Goal: Task Accomplishment & Management: Manage account settings

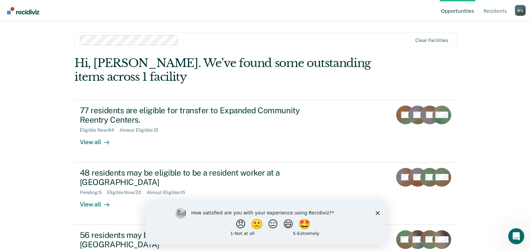
click at [379, 213] on icon "Close survey" at bounding box center [378, 213] width 4 height 4
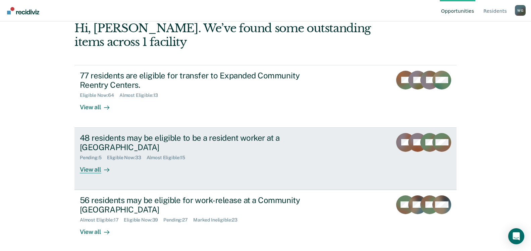
scroll to position [36, 0]
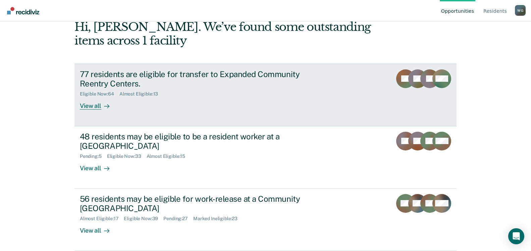
click at [83, 106] on div "View all" at bounding box center [99, 103] width 38 height 13
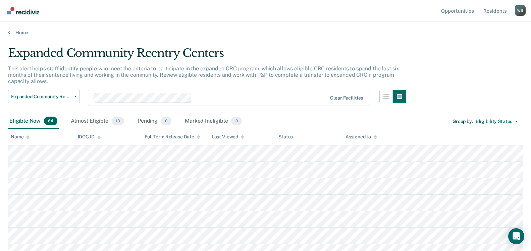
scroll to position [36, 0]
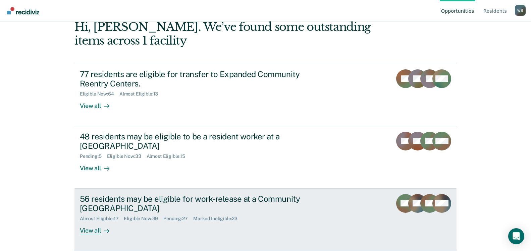
click at [84, 232] on div "View all" at bounding box center [99, 228] width 38 height 13
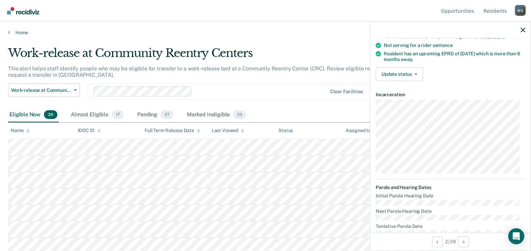
scroll to position [67, 0]
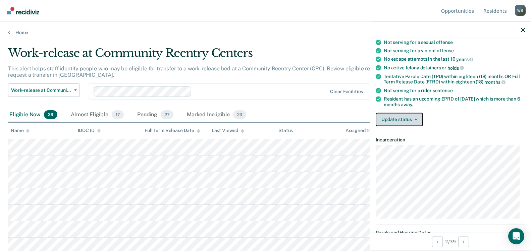
click at [417, 116] on button "Update status" at bounding box center [399, 119] width 47 height 13
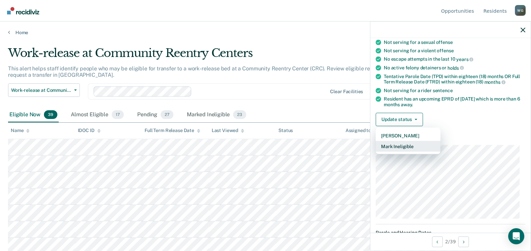
click at [399, 147] on button "Mark Ineligible" at bounding box center [408, 146] width 65 height 11
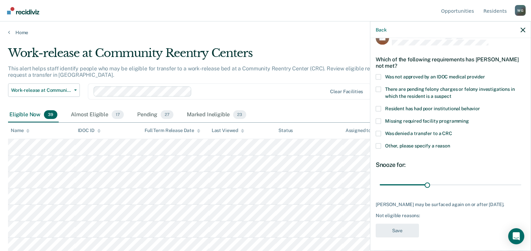
click at [378, 143] on span at bounding box center [378, 145] width 5 height 5
click at [450, 143] on input "Other, please specify a reason" at bounding box center [450, 143] width 0 height 0
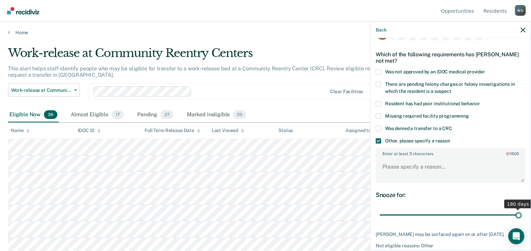
drag, startPoint x: 426, startPoint y: 215, endPoint x: 520, endPoint y: 218, distance: 94.0
type input "180"
click at [520, 218] on input "range" at bounding box center [451, 215] width 142 height 12
click at [396, 169] on textarea "Enter at least 3 characters 0 / 1600" at bounding box center [451, 170] width 148 height 25
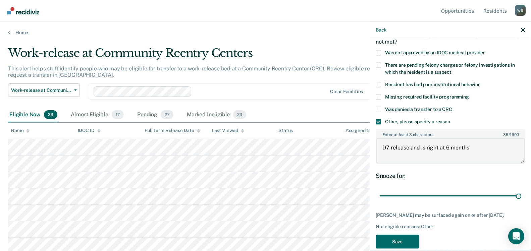
scroll to position [50, 0]
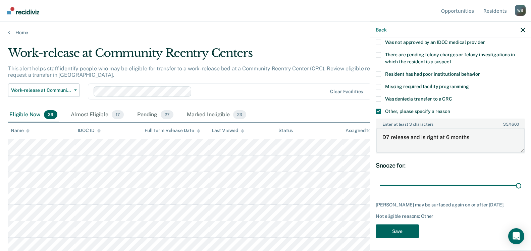
type textarea "D7 release and is right at 6 months"
click at [400, 230] on button "Save" at bounding box center [397, 231] width 43 height 14
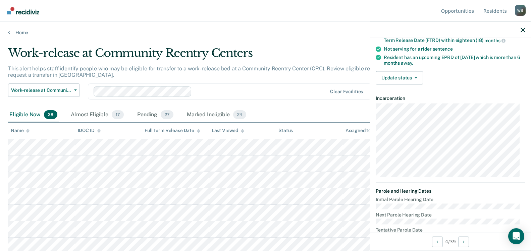
scroll to position [101, 0]
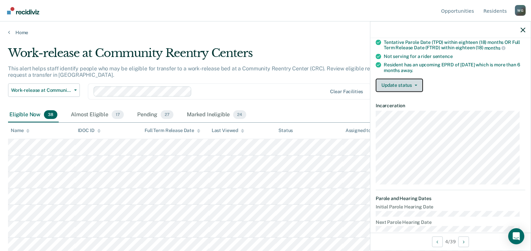
click at [417, 81] on button "Update status" at bounding box center [399, 85] width 47 height 13
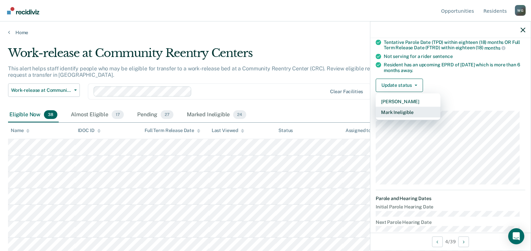
click at [400, 112] on button "Mark Ineligible" at bounding box center [408, 112] width 65 height 11
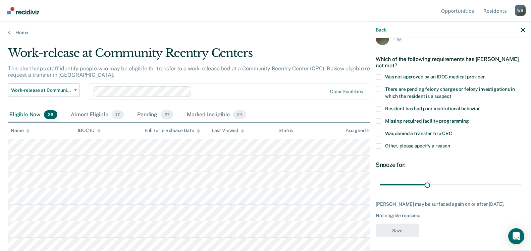
scroll to position [14, 0]
click at [378, 134] on span at bounding box center [378, 134] width 5 height 5
click at [452, 132] on input "Was denied a transfer to a CRC" at bounding box center [452, 132] width 0 height 0
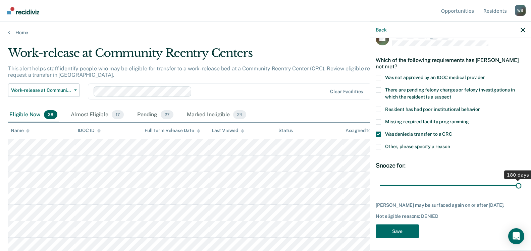
drag, startPoint x: 426, startPoint y: 187, endPoint x: 525, endPoint y: 189, distance: 100.0
type input "180"
click at [521, 189] on input "range" at bounding box center [451, 186] width 142 height 12
click at [377, 145] on span at bounding box center [378, 146] width 5 height 5
click at [450, 144] on input "Other, please specify a reason" at bounding box center [450, 144] width 0 height 0
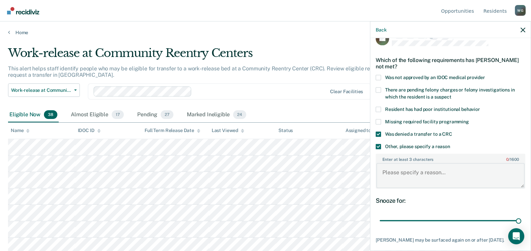
click at [392, 173] on textarea "Enter at least 3 characters 0 / 1600" at bounding box center [451, 175] width 148 height 25
click at [401, 172] on textarea "Incarecerated less than a year" at bounding box center [451, 175] width 148 height 25
type textarea "Incarcerated less than a year"
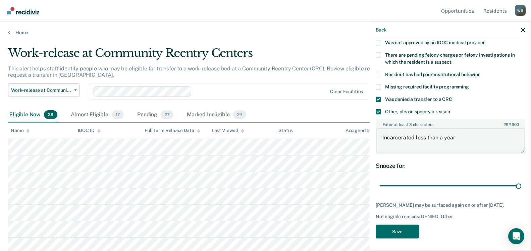
scroll to position [50, 0]
click at [390, 230] on button "Save" at bounding box center [397, 231] width 43 height 14
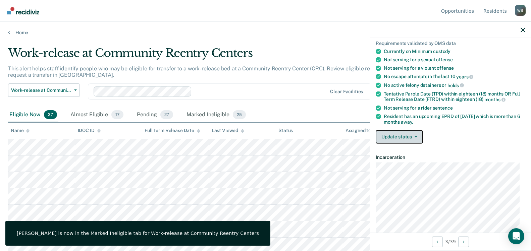
click at [415, 136] on icon "button" at bounding box center [416, 136] width 3 height 1
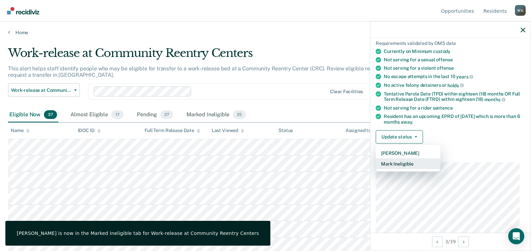
click at [397, 165] on button "Mark Ineligible" at bounding box center [408, 163] width 65 height 11
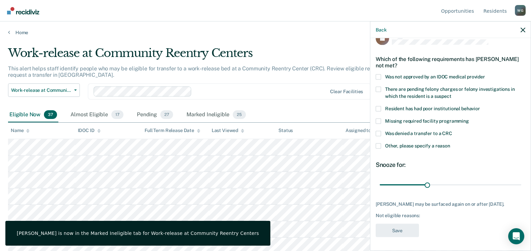
scroll to position [20, 0]
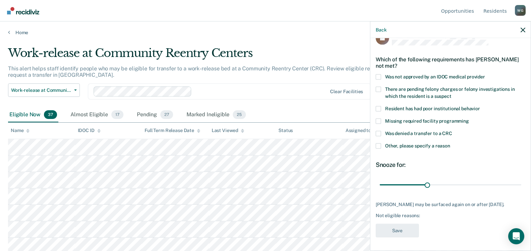
click at [378, 131] on span at bounding box center [378, 133] width 5 height 5
click at [452, 131] on input "Was denied a transfer to a CRC" at bounding box center [452, 131] width 0 height 0
click at [379, 143] on span at bounding box center [378, 145] width 5 height 5
click at [450, 143] on input "Other, please specify a reason" at bounding box center [450, 143] width 0 height 0
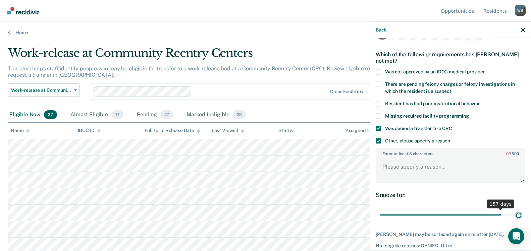
drag, startPoint x: 426, startPoint y: 215, endPoint x: 531, endPoint y: 223, distance: 104.7
type input "180"
click at [521, 221] on input "range" at bounding box center [451, 215] width 142 height 12
click at [411, 169] on textarea "Enter at least 3 characters 0 / 1600" at bounding box center [451, 170] width 148 height 25
click at [398, 168] on textarea "Incaarcerated less than a year" at bounding box center [451, 170] width 148 height 25
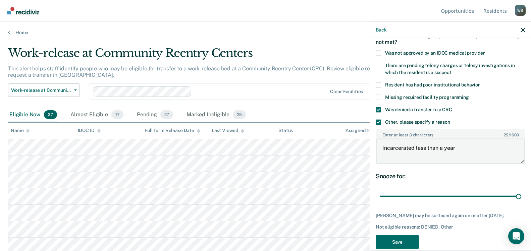
scroll to position [55, 0]
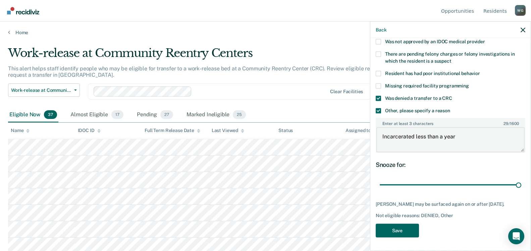
type textarea "Incarcerated less than a year"
click at [394, 235] on button "Save" at bounding box center [397, 231] width 43 height 14
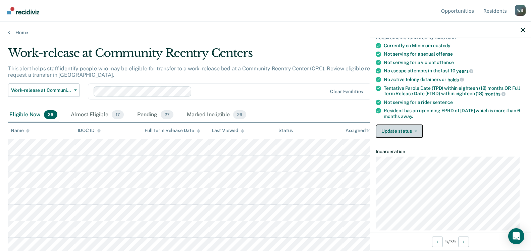
click at [417, 127] on button "Update status" at bounding box center [399, 130] width 47 height 13
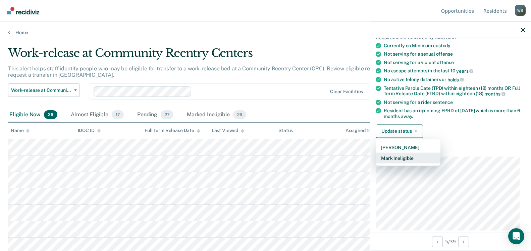
click at [402, 156] on button "Mark Ineligible" at bounding box center [408, 158] width 65 height 11
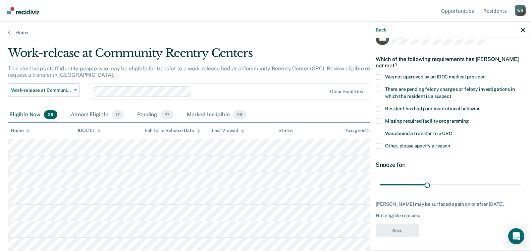
scroll to position [20, 0]
click at [379, 143] on span at bounding box center [378, 145] width 5 height 5
click at [450, 143] on input "Other, please specify a reason" at bounding box center [450, 143] width 0 height 0
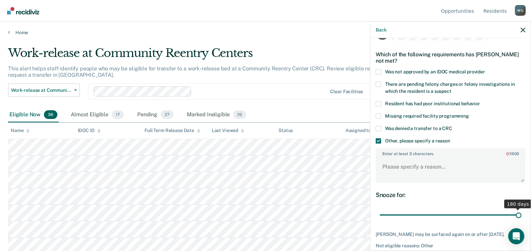
drag, startPoint x: 425, startPoint y: 215, endPoint x: 548, endPoint y: 205, distance: 123.6
type input "180"
click at [521, 209] on input "range" at bounding box center [451, 215] width 142 height 12
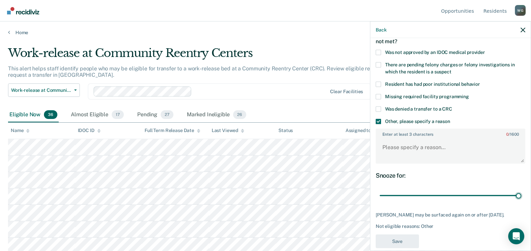
scroll to position [50, 0]
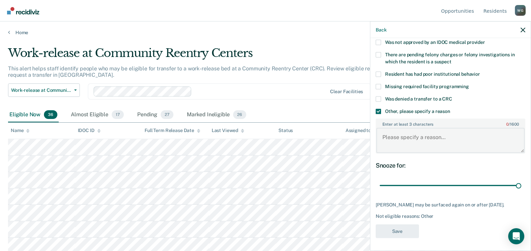
drag, startPoint x: 388, startPoint y: 136, endPoint x: 383, endPoint y: 137, distance: 5.4
click at [385, 137] on textarea "Enter at least 3 characters 0 / 1600" at bounding box center [451, 140] width 148 height 25
type textarea "Classification pilot"
click at [398, 230] on button "Save" at bounding box center [397, 231] width 43 height 14
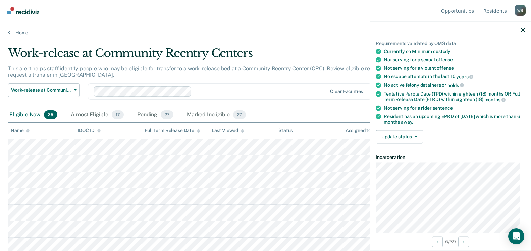
scroll to position [40, 0]
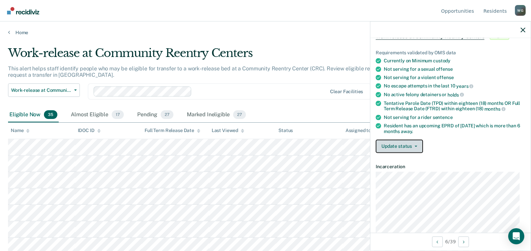
click at [420, 144] on button "Update status" at bounding box center [399, 146] width 47 height 13
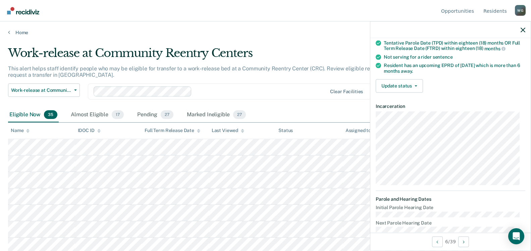
scroll to position [0, 0]
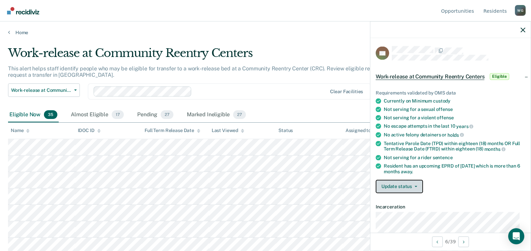
click at [415, 184] on button "Update status" at bounding box center [399, 186] width 47 height 13
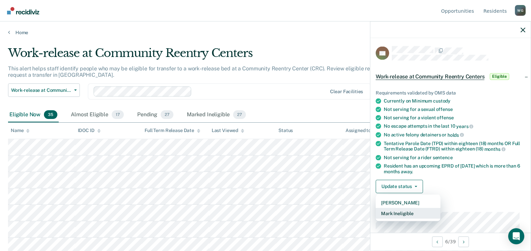
click at [398, 213] on button "Mark Ineligible" at bounding box center [408, 213] width 65 height 11
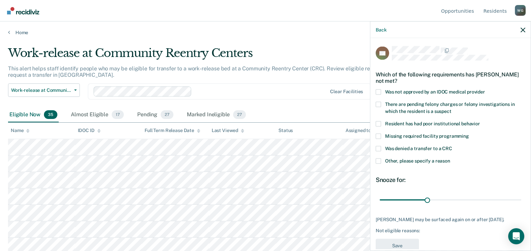
click at [380, 147] on span at bounding box center [378, 148] width 5 height 5
click at [452, 146] on input "Was denied a transfer to a CRC" at bounding box center [452, 146] width 0 height 0
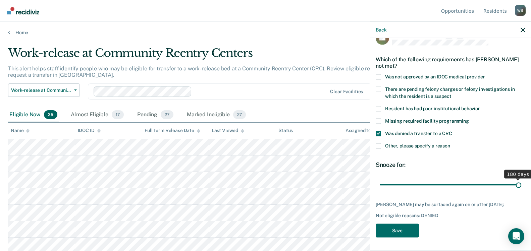
scroll to position [14, 0]
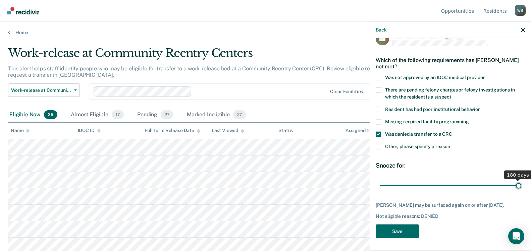
drag, startPoint x: 424, startPoint y: 178, endPoint x: 557, endPoint y: 173, distance: 132.6
type input "180"
click at [521, 180] on input "range" at bounding box center [451, 186] width 142 height 12
click at [398, 230] on button "Save" at bounding box center [397, 231] width 43 height 14
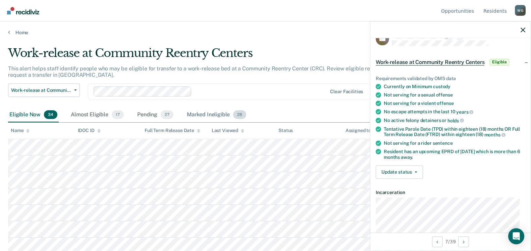
click at [202, 115] on div "Marked Ineligible 28" at bounding box center [217, 115] width 62 height 15
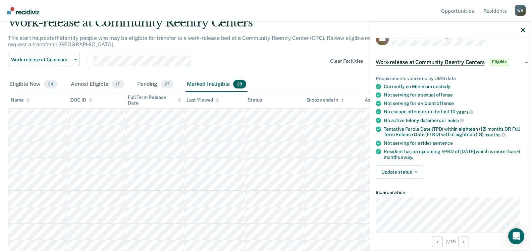
scroll to position [0, 0]
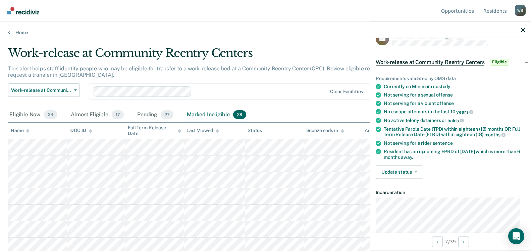
click at [200, 114] on div "Marked Ineligible 28" at bounding box center [217, 115] width 62 height 15
click at [19, 115] on div "Eligible Now 34" at bounding box center [33, 115] width 51 height 15
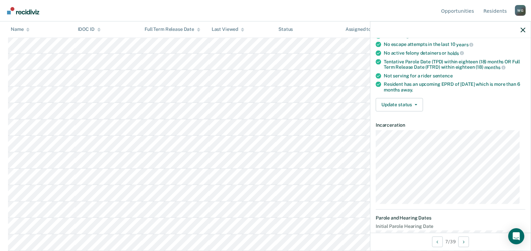
scroll to position [82, 0]
click at [416, 104] on icon "button" at bounding box center [416, 104] width 3 height 1
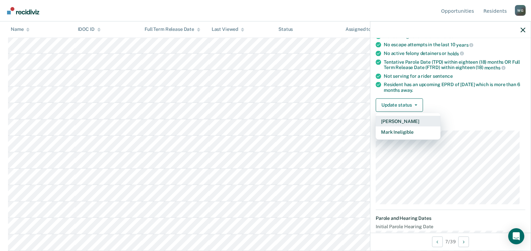
click at [401, 121] on button "[PERSON_NAME]" at bounding box center [408, 121] width 65 height 11
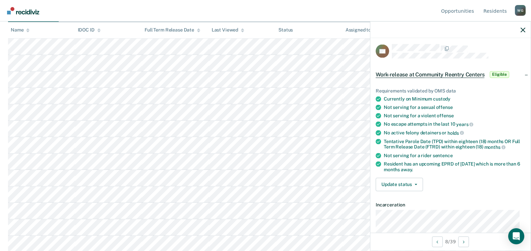
scroll to position [0, 0]
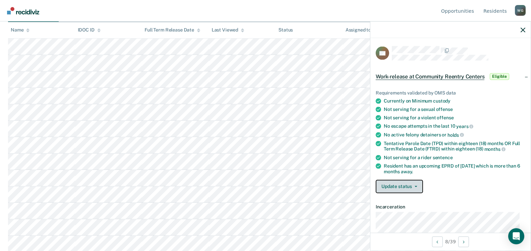
click at [414, 180] on button "Update status" at bounding box center [399, 186] width 47 height 13
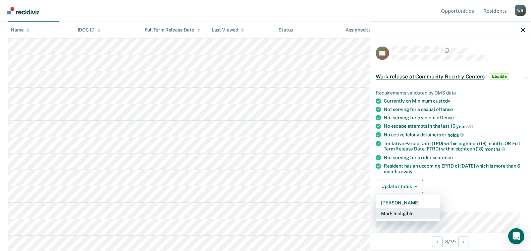
click at [391, 214] on button "Mark Ineligible" at bounding box center [408, 213] width 65 height 11
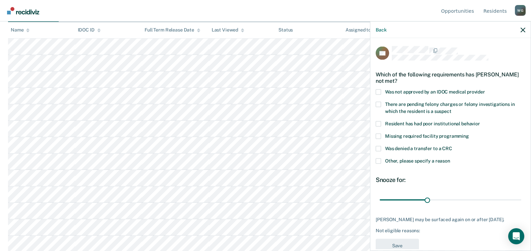
click at [382, 147] on label "Was denied a transfer to a CRC" at bounding box center [451, 149] width 150 height 7
click at [452, 146] on input "Was denied a transfer to a CRC" at bounding box center [452, 146] width 0 height 0
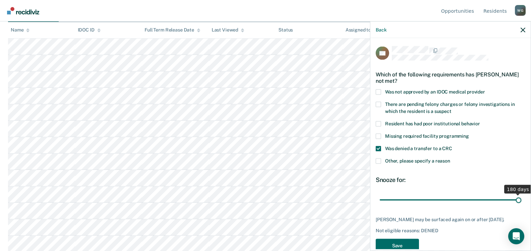
drag, startPoint x: 424, startPoint y: 200, endPoint x: 529, endPoint y: 199, distance: 104.7
type input "180"
click at [521, 199] on input "range" at bounding box center [451, 200] width 142 height 12
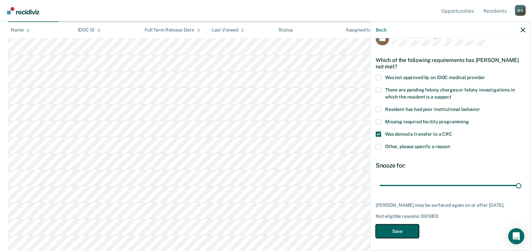
click at [384, 232] on button "Save" at bounding box center [397, 231] width 43 height 14
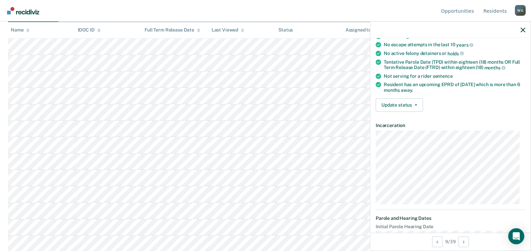
scroll to position [115, 0]
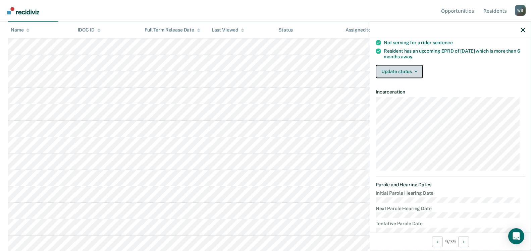
click at [417, 69] on button "Update status" at bounding box center [399, 71] width 47 height 13
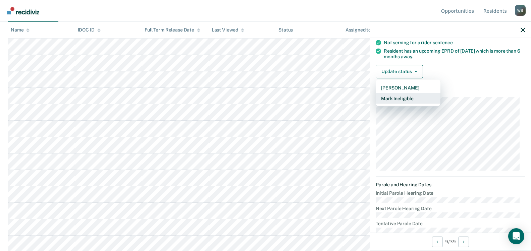
click at [386, 97] on button "Mark Ineligible" at bounding box center [408, 98] width 65 height 11
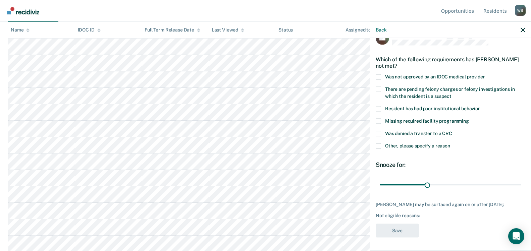
click at [380, 131] on span at bounding box center [378, 133] width 5 height 5
click at [452, 131] on input "Was denied a transfer to a CRC" at bounding box center [452, 131] width 0 height 0
click at [377, 143] on span at bounding box center [378, 145] width 5 height 5
click at [450, 143] on input "Other, please specify a reason" at bounding box center [450, 143] width 0 height 0
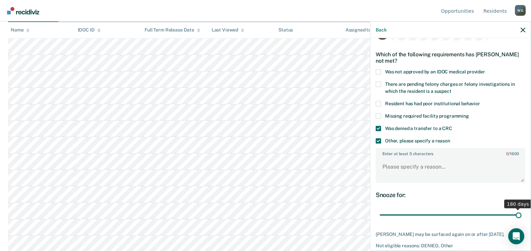
drag, startPoint x: 423, startPoint y: 214, endPoint x: 539, endPoint y: 216, distance: 115.5
type input "180"
click at [521, 216] on input "range" at bounding box center [451, 215] width 142 height 12
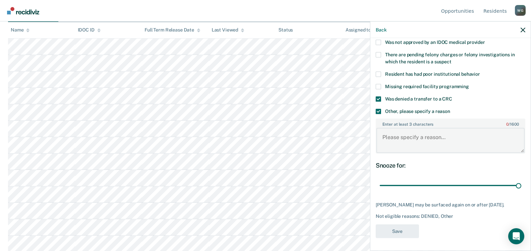
click at [394, 134] on textarea "Enter at least 3 characters 0 / 1600" at bounding box center [451, 140] width 148 height 25
click at [393, 139] on textarea "Incarcerration less than a year" at bounding box center [451, 140] width 148 height 25
type textarea "Incarceration less than a year"
click at [400, 233] on button "Save" at bounding box center [397, 231] width 43 height 14
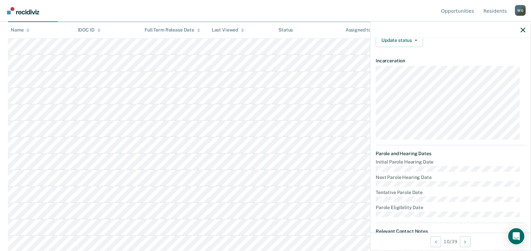
scroll to position [67, 0]
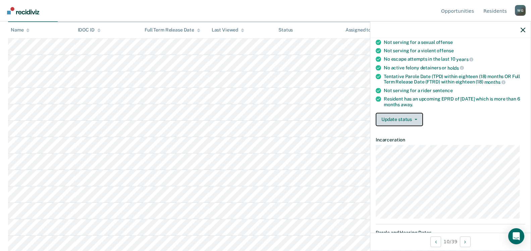
click at [418, 117] on button "Update status" at bounding box center [399, 119] width 47 height 13
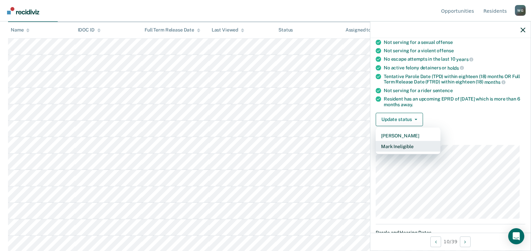
click at [406, 148] on button "Mark Ineligible" at bounding box center [408, 146] width 65 height 11
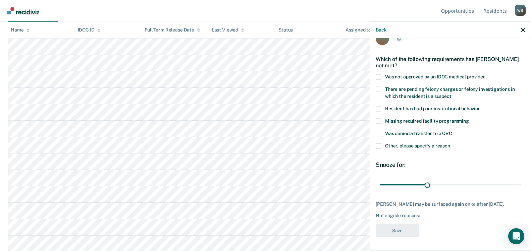
scroll to position [14, 0]
click at [380, 134] on span at bounding box center [378, 134] width 5 height 5
click at [452, 132] on input "Was denied a transfer to a CRC" at bounding box center [452, 132] width 0 height 0
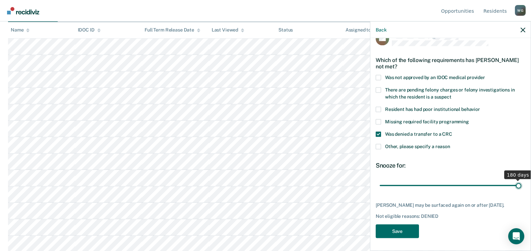
drag, startPoint x: 425, startPoint y: 186, endPoint x: 544, endPoint y: 184, distance: 119.1
type input "180"
click at [521, 184] on input "range" at bounding box center [451, 186] width 142 height 12
click at [402, 232] on button "Save" at bounding box center [397, 231] width 43 height 14
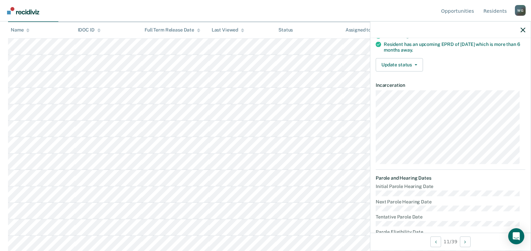
scroll to position [115, 0]
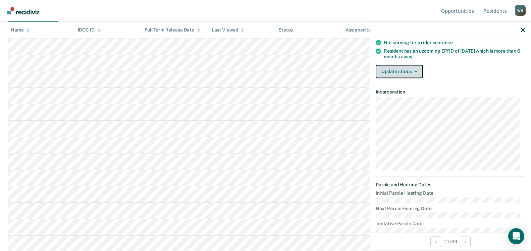
click at [415, 71] on icon "button" at bounding box center [416, 71] width 3 height 1
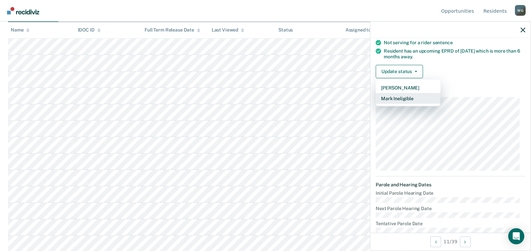
click at [399, 98] on button "Mark Ineligible" at bounding box center [408, 98] width 65 height 11
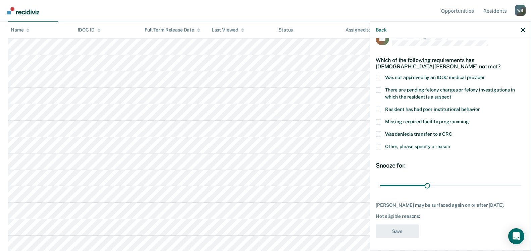
click at [381, 76] on span at bounding box center [378, 77] width 5 height 5
click at [485, 75] on input "Was not approved by an IDOC medical provider" at bounding box center [485, 75] width 0 height 0
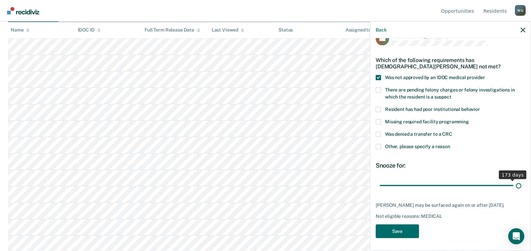
drag, startPoint x: 426, startPoint y: 185, endPoint x: 556, endPoint y: 193, distance: 130.4
type input "180"
click at [521, 192] on input "range" at bounding box center [451, 186] width 142 height 12
click at [399, 230] on button "Save" at bounding box center [397, 231] width 43 height 14
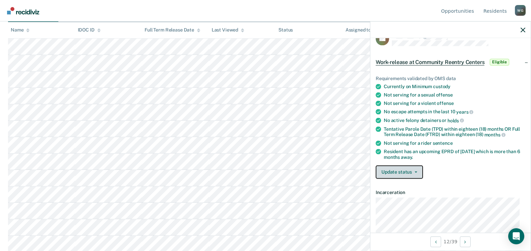
click at [417, 172] on button "Update status" at bounding box center [399, 171] width 47 height 13
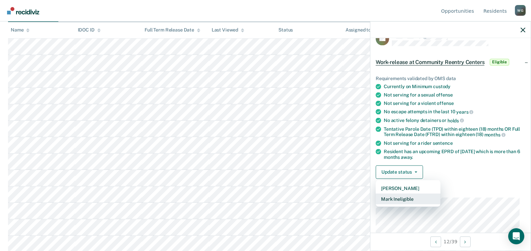
click at [404, 200] on button "Mark Ineligible" at bounding box center [408, 199] width 65 height 11
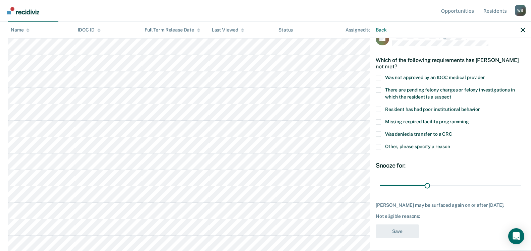
click at [379, 109] on span at bounding box center [378, 109] width 5 height 5
click at [480, 107] on input "Resident has had poor institutional behavior" at bounding box center [480, 107] width 0 height 0
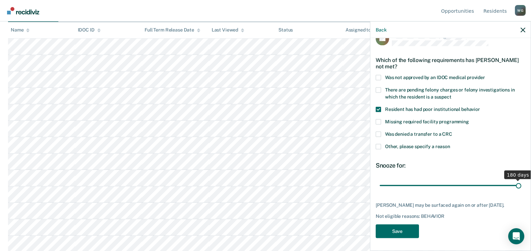
drag, startPoint x: 426, startPoint y: 186, endPoint x: 516, endPoint y: 185, distance: 90.3
type input "180"
click at [516, 185] on input "range" at bounding box center [451, 186] width 142 height 12
click at [403, 226] on button "Save" at bounding box center [397, 231] width 43 height 14
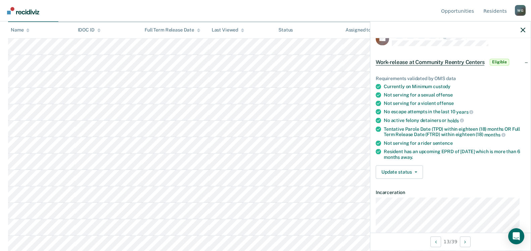
scroll to position [48, 0]
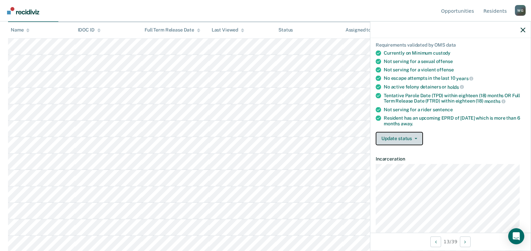
click at [416, 138] on icon "button" at bounding box center [416, 138] width 3 height 1
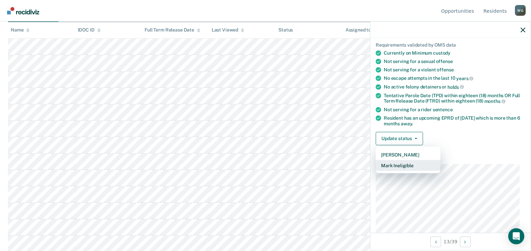
click at [403, 167] on button "Mark Ineligible" at bounding box center [408, 165] width 65 height 11
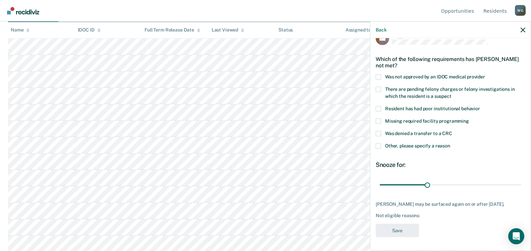
scroll to position [14, 0]
click at [380, 147] on span at bounding box center [378, 146] width 5 height 5
click at [450, 144] on input "Other, please specify a reason" at bounding box center [450, 144] width 0 height 0
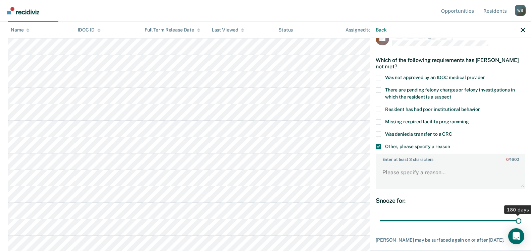
drag, startPoint x: 425, startPoint y: 221, endPoint x: 541, endPoint y: 225, distance: 116.5
type input "180"
click at [521, 225] on input "range" at bounding box center [451, 221] width 142 height 12
click at [398, 174] on textarea "Enter at least 3 characters 0 / 1600" at bounding box center [451, 175] width 148 height 25
click at [398, 173] on textarea "Incaaarceration less than one year" at bounding box center [451, 175] width 148 height 25
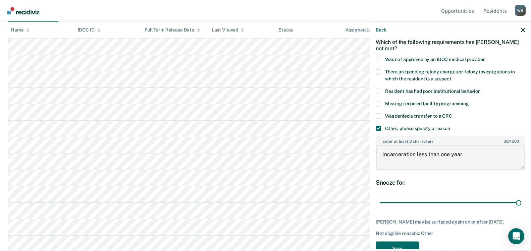
scroll to position [50, 0]
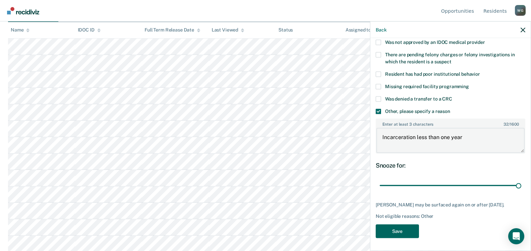
type textarea "Incarceration less than one year"
click at [404, 233] on button "Save" at bounding box center [397, 231] width 43 height 14
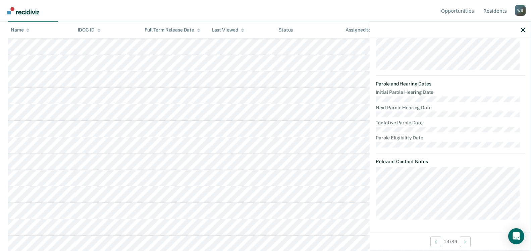
scroll to position [115, 0]
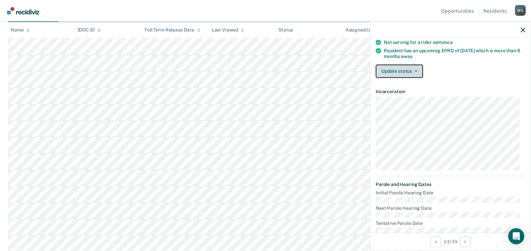
click at [406, 74] on button "Update status" at bounding box center [399, 70] width 47 height 13
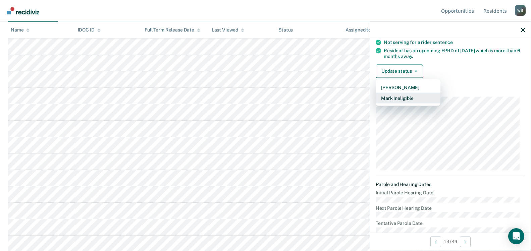
click at [400, 97] on button "Mark Ineligible" at bounding box center [408, 98] width 65 height 11
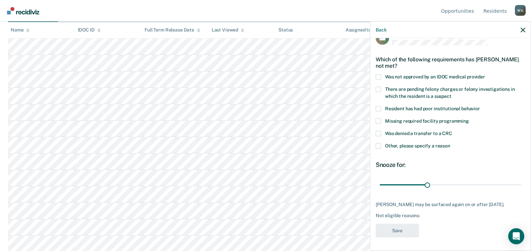
scroll to position [20, 0]
click at [380, 143] on span at bounding box center [378, 145] width 5 height 5
click at [450, 143] on input "Other, please specify a reason" at bounding box center [450, 143] width 0 height 0
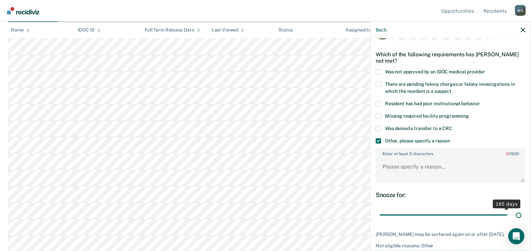
drag, startPoint x: 425, startPoint y: 214, endPoint x: 555, endPoint y: 218, distance: 130.3
type input "180"
click at [521, 218] on input "range" at bounding box center [451, 215] width 142 height 12
click at [388, 165] on textarea "Enter at least 3 characters 0 / 1600" at bounding box center [451, 170] width 148 height 25
click at [458, 176] on textarea "Incarceration less that one year" at bounding box center [451, 170] width 148 height 25
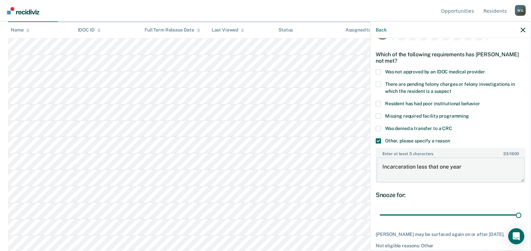
drag, startPoint x: 456, startPoint y: 165, endPoint x: 370, endPoint y: 161, distance: 85.6
click at [370, 161] on div "Back AC Which of the following requirements has [PERSON_NAME] not met? Was not …" at bounding box center [450, 136] width 161 height 230
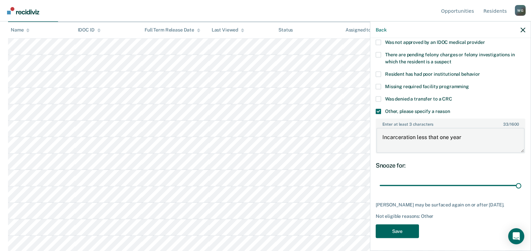
type textarea "Incarceration less that one year"
click at [404, 231] on button "Save" at bounding box center [397, 231] width 43 height 14
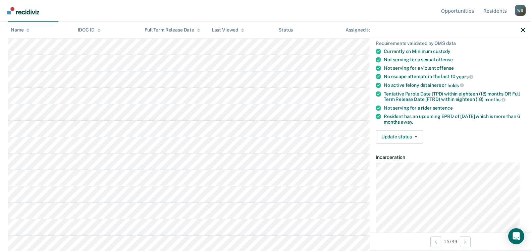
scroll to position [40, 0]
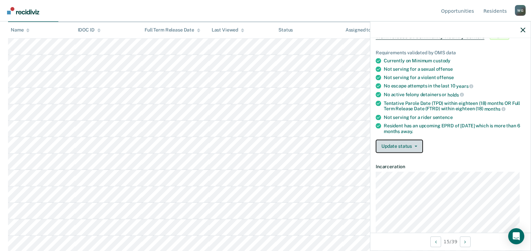
click at [418, 148] on button "Update status" at bounding box center [399, 146] width 47 height 13
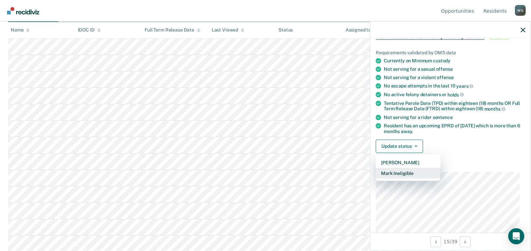
click at [395, 171] on button "Mark Ineligible" at bounding box center [408, 173] width 65 height 11
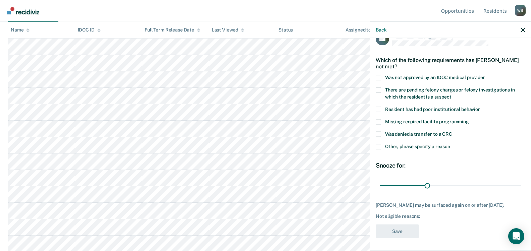
click at [377, 134] on span at bounding box center [378, 134] width 5 height 5
click at [452, 132] on input "Was denied a transfer to a CRC" at bounding box center [452, 132] width 0 height 0
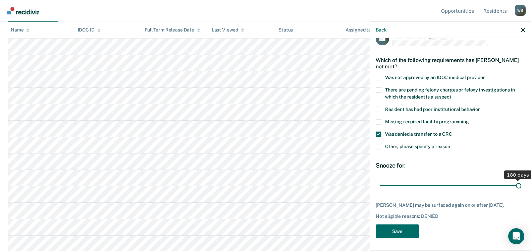
drag, startPoint x: 424, startPoint y: 186, endPoint x: 539, endPoint y: 196, distance: 114.9
type input "180"
click at [521, 192] on input "range" at bounding box center [451, 186] width 142 height 12
click at [402, 228] on button "Save" at bounding box center [397, 231] width 43 height 14
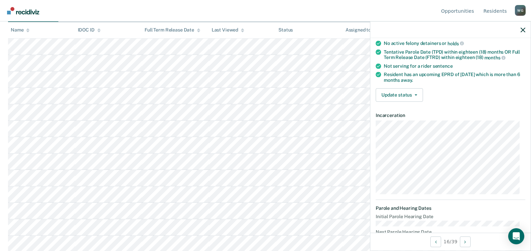
scroll to position [82, 0]
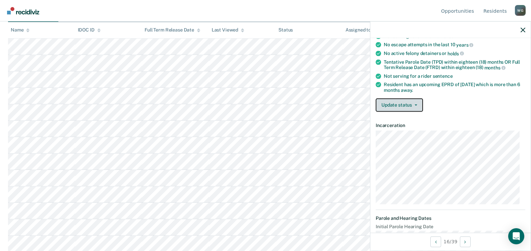
click at [417, 102] on button "Update status" at bounding box center [399, 104] width 47 height 13
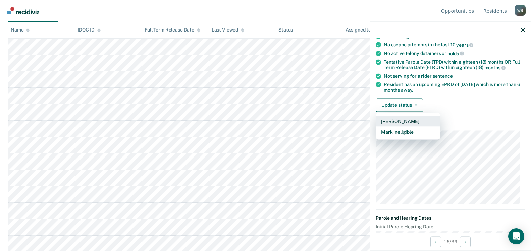
click at [393, 119] on button "[PERSON_NAME]" at bounding box center [408, 121] width 65 height 11
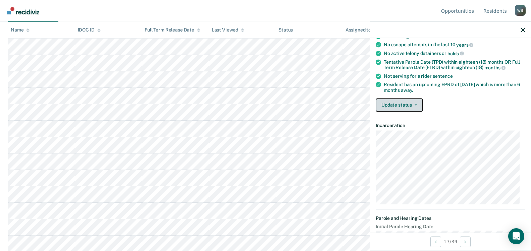
click at [415, 106] on button "Update status" at bounding box center [399, 104] width 47 height 13
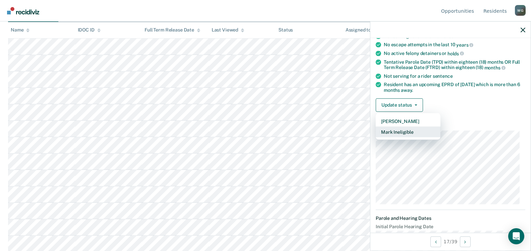
click at [397, 131] on button "Mark Ineligible" at bounding box center [408, 132] width 65 height 11
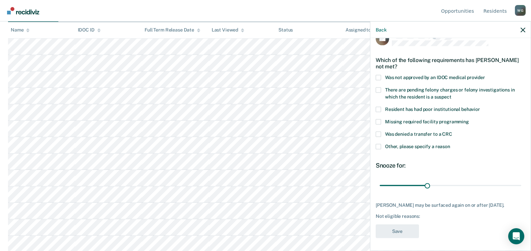
click at [378, 146] on span at bounding box center [378, 146] width 5 height 5
click at [450, 144] on input "Other, please specify a reason" at bounding box center [450, 144] width 0 height 0
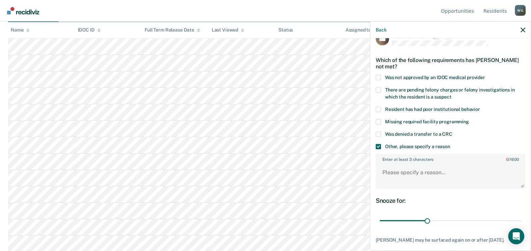
click at [378, 133] on span at bounding box center [378, 134] width 5 height 5
click at [452, 132] on input "Was denied a transfer to a CRC" at bounding box center [452, 132] width 0 height 0
click at [389, 169] on textarea "Enter at least 3 characters 0 / 1600" at bounding box center [451, 175] width 148 height 25
paste textarea "Incarceration less that one year"
type textarea "Incarceration less that one year"
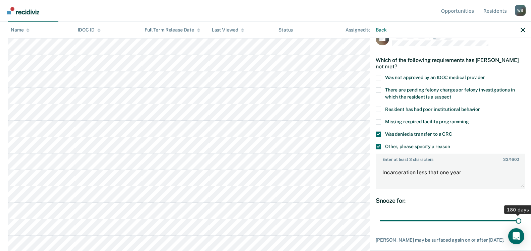
drag, startPoint x: 426, startPoint y: 218, endPoint x: 528, endPoint y: 225, distance: 102.3
type input "180"
click at [521, 225] on input "range" at bounding box center [451, 221] width 142 height 12
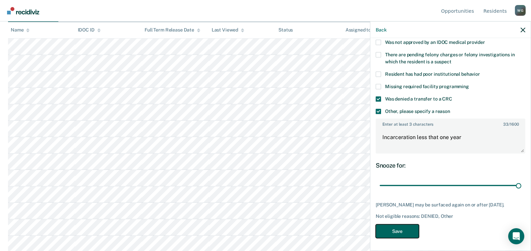
click at [400, 227] on button "Save" at bounding box center [397, 231] width 43 height 14
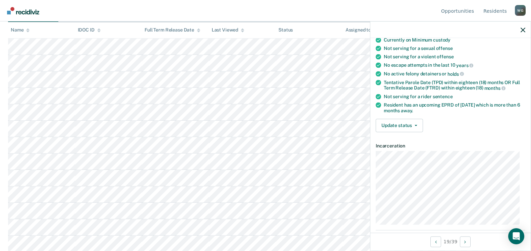
scroll to position [51, 0]
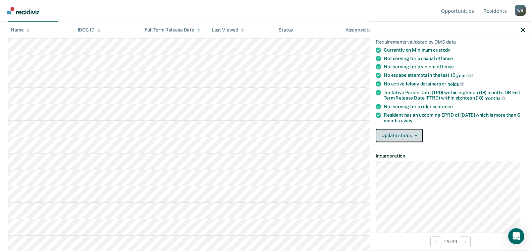
click at [416, 132] on button "Update status" at bounding box center [399, 135] width 47 height 13
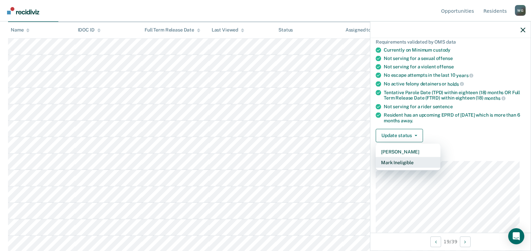
click at [398, 162] on button "Mark Ineligible" at bounding box center [408, 162] width 65 height 11
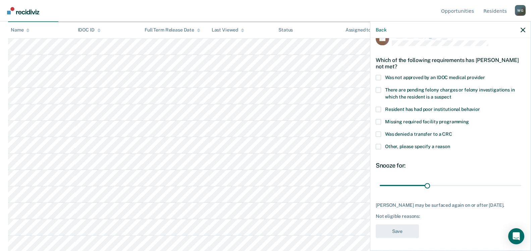
click at [378, 132] on span at bounding box center [378, 134] width 5 height 5
click at [452, 132] on input "Was denied a transfer to a CRC" at bounding box center [452, 132] width 0 height 0
click at [381, 146] on span at bounding box center [378, 146] width 5 height 5
click at [450, 144] on input "Other, please specify a reason" at bounding box center [450, 144] width 0 height 0
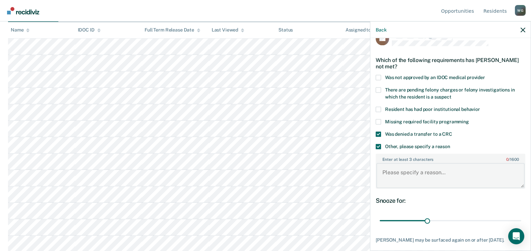
click at [388, 170] on textarea "Enter at least 3 characters 0 / 1600" at bounding box center [451, 175] width 148 height 25
paste textarea "Incarceration less that one year"
type textarea "Incarceration less that one year"
drag, startPoint x: 426, startPoint y: 220, endPoint x: 528, endPoint y: 209, distance: 102.9
type input "180"
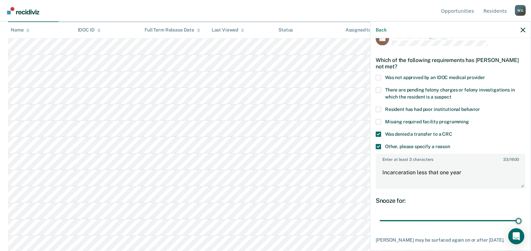
click at [521, 215] on input "range" at bounding box center [451, 221] width 142 height 12
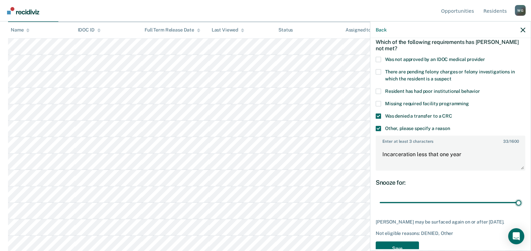
scroll to position [50, 0]
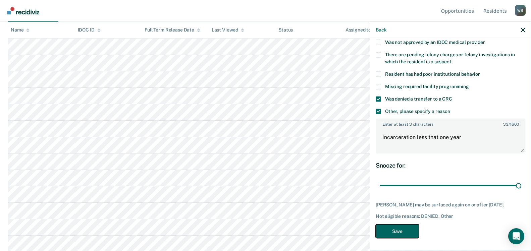
click at [386, 233] on button "Save" at bounding box center [397, 231] width 43 height 14
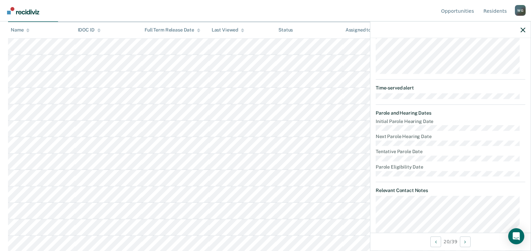
scroll to position [101, 0]
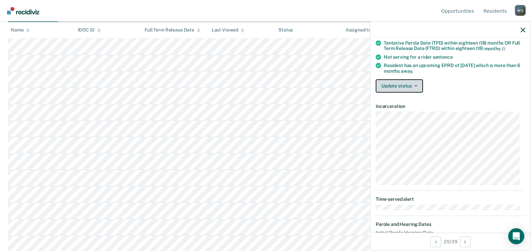
click at [417, 84] on button "Update status" at bounding box center [399, 85] width 47 height 13
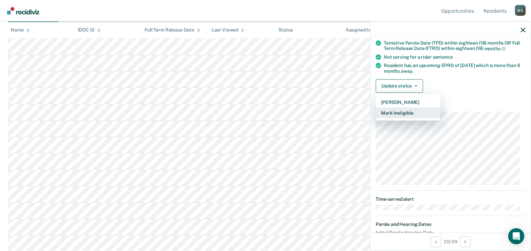
click at [402, 112] on button "Mark Ineligible" at bounding box center [408, 112] width 65 height 11
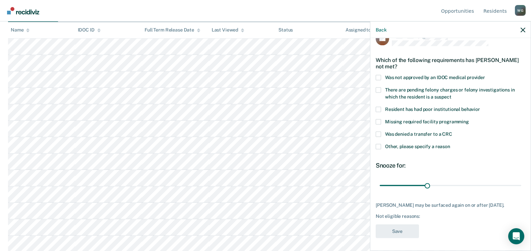
click at [380, 109] on span at bounding box center [378, 109] width 5 height 5
click at [480, 107] on input "Resident has had poor institutional behavior" at bounding box center [480, 107] width 0 height 0
click at [381, 132] on label "Was denied a transfer to a CRC" at bounding box center [451, 135] width 150 height 7
click at [452, 132] on input "Was denied a transfer to a CRC" at bounding box center [452, 132] width 0 height 0
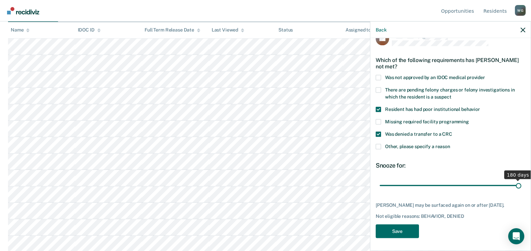
drag, startPoint x: 425, startPoint y: 185, endPoint x: 524, endPoint y: 184, distance: 99.3
type input "180"
click at [521, 184] on input "range" at bounding box center [451, 186] width 142 height 12
click at [384, 232] on button "Save" at bounding box center [397, 231] width 43 height 14
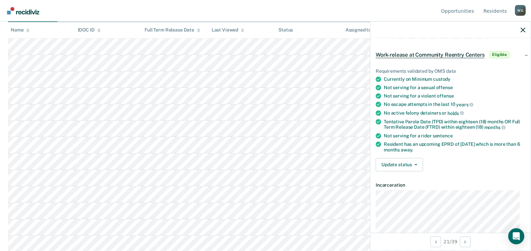
scroll to position [34, 0]
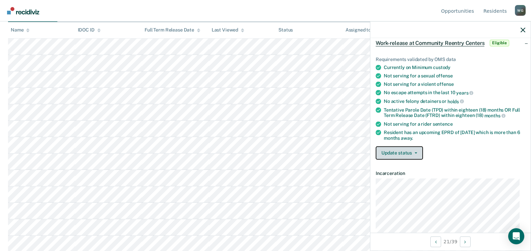
click at [418, 151] on button "Update status" at bounding box center [399, 152] width 47 height 13
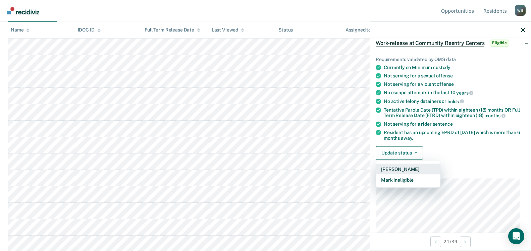
click at [401, 170] on button "[PERSON_NAME]" at bounding box center [408, 169] width 65 height 11
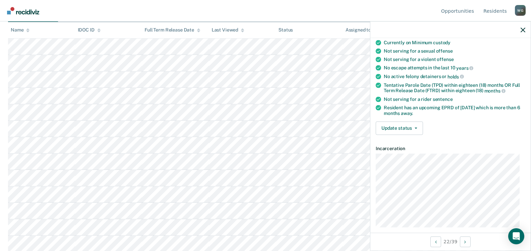
scroll to position [0, 0]
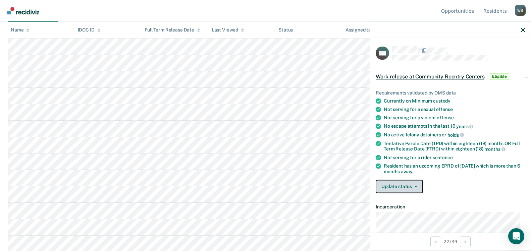
click at [417, 184] on button "Update status" at bounding box center [399, 186] width 47 height 13
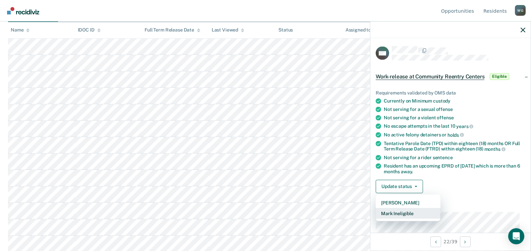
click at [396, 210] on button "Mark Ineligible" at bounding box center [408, 213] width 65 height 11
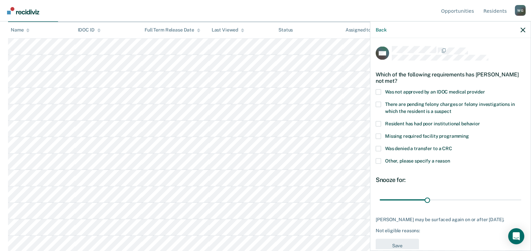
click at [379, 147] on span at bounding box center [378, 148] width 5 height 5
click at [452, 146] on input "Was denied a transfer to a CRC" at bounding box center [452, 146] width 0 height 0
click at [380, 161] on span at bounding box center [378, 160] width 5 height 5
click at [450, 158] on input "Other, please specify a reason" at bounding box center [450, 158] width 0 height 0
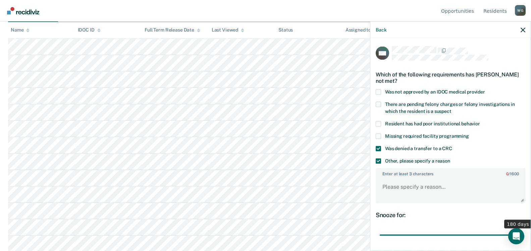
drag, startPoint x: 425, startPoint y: 234, endPoint x: 535, endPoint y: 227, distance: 109.6
type input "180"
click at [521, 230] on input "range" at bounding box center [451, 236] width 142 height 12
click at [388, 186] on textarea "Enter at least 3 characters 0 / 1600" at bounding box center [451, 190] width 148 height 25
drag, startPoint x: 388, startPoint y: 186, endPoint x: 430, endPoint y: 218, distance: 52.6
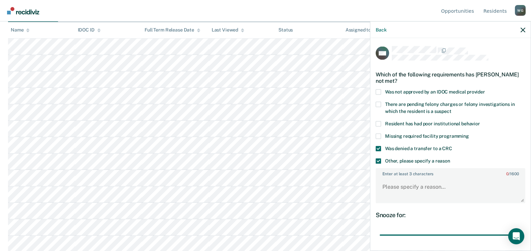
click at [430, 220] on div "Snooze for: 180 days" at bounding box center [451, 226] width 150 height 30
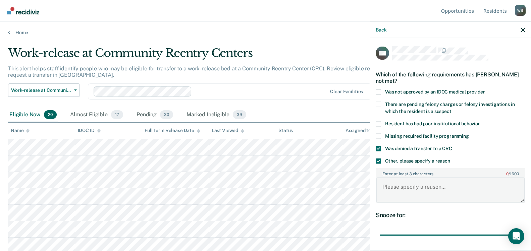
click at [388, 184] on textarea "Enter at least 3 characters 0 / 1600" at bounding box center [451, 190] width 148 height 25
paste textarea "Incarceration less that one year"
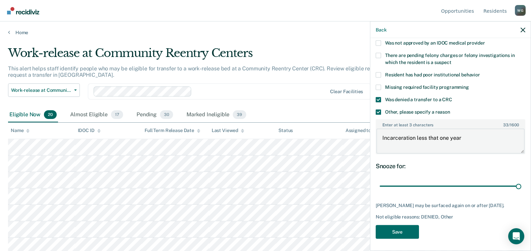
scroll to position [50, 0]
type textarea "Incarceration less that one year"
click at [396, 231] on button "Save" at bounding box center [397, 231] width 43 height 14
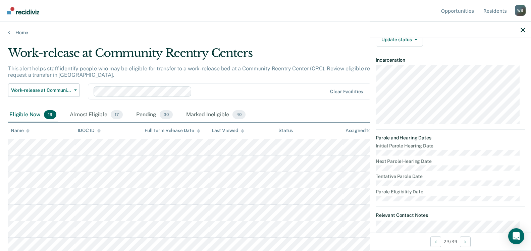
scroll to position [130, 0]
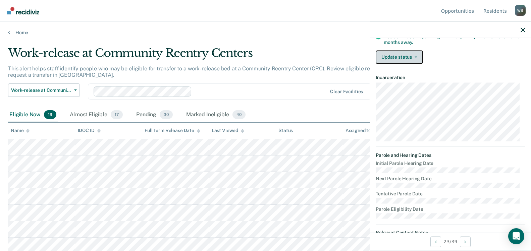
click at [416, 56] on icon "button" at bounding box center [416, 56] width 3 height 1
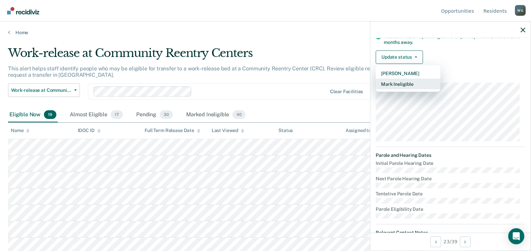
click at [398, 85] on button "Mark Ineligible" at bounding box center [408, 84] width 65 height 11
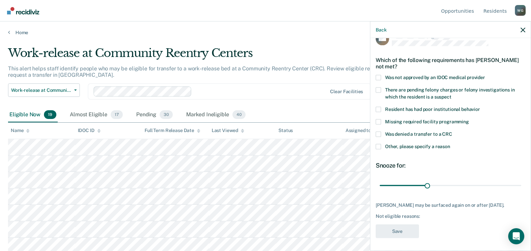
click at [378, 132] on span at bounding box center [378, 134] width 5 height 5
click at [452, 132] on input "Was denied a transfer to a CRC" at bounding box center [452, 132] width 0 height 0
click at [380, 146] on span at bounding box center [378, 146] width 5 height 5
click at [450, 144] on input "Other, please specify a reason" at bounding box center [450, 144] width 0 height 0
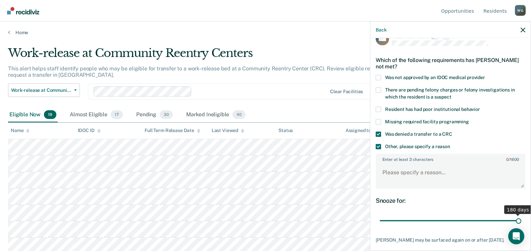
drag, startPoint x: 422, startPoint y: 221, endPoint x: 584, endPoint y: 232, distance: 161.7
type input "180"
click at [521, 227] on input "range" at bounding box center [451, 221] width 142 height 12
click at [389, 171] on textarea "Enter at least 3 characters 0 / 1600" at bounding box center [451, 175] width 148 height 25
paste textarea "Incarceration less that one year"
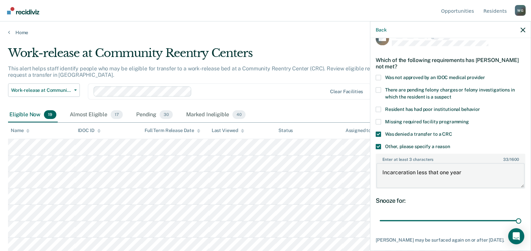
scroll to position [50, 0]
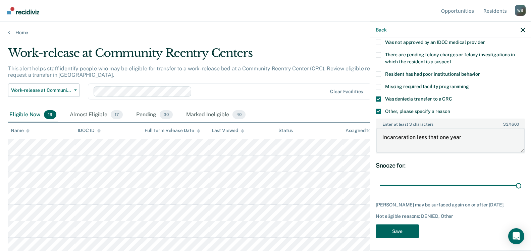
type textarea "Incarceration less that one year"
click at [400, 233] on button "Save" at bounding box center [397, 231] width 43 height 14
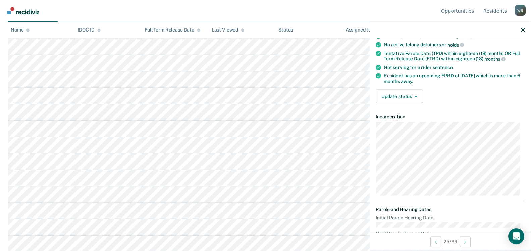
scroll to position [87, 0]
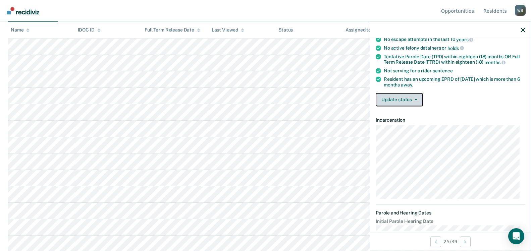
click at [412, 99] on span "button" at bounding box center [414, 99] width 5 height 1
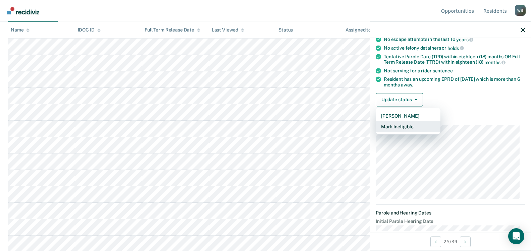
click at [402, 128] on button "Mark Ineligible" at bounding box center [408, 126] width 65 height 11
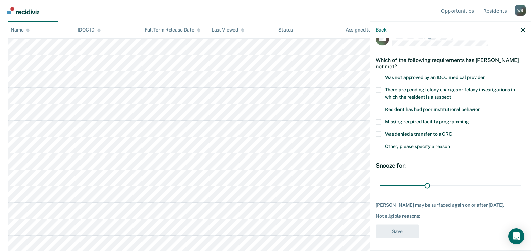
click at [379, 92] on span at bounding box center [378, 89] width 5 height 5
click at [452, 94] on input "There are pending felony charges or felony investigations in which the resident…" at bounding box center [452, 94] width 0 height 0
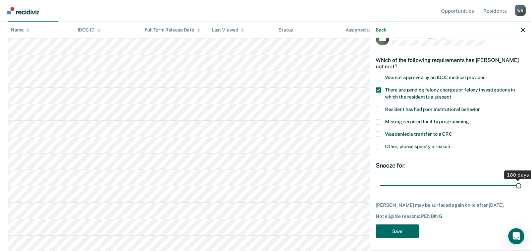
drag, startPoint x: 427, startPoint y: 184, endPoint x: 539, endPoint y: 179, distance: 112.5
type input "180"
click at [521, 180] on input "range" at bounding box center [451, 186] width 142 height 12
click at [394, 229] on button "Save" at bounding box center [397, 231] width 43 height 14
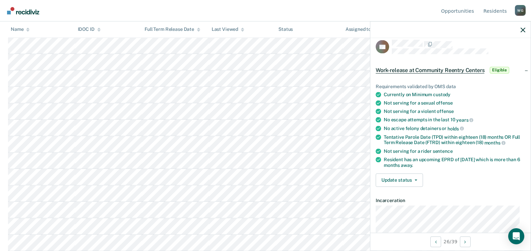
scroll to position [0, 0]
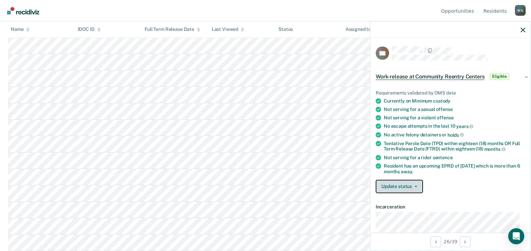
click at [418, 185] on button "Update status" at bounding box center [399, 186] width 47 height 13
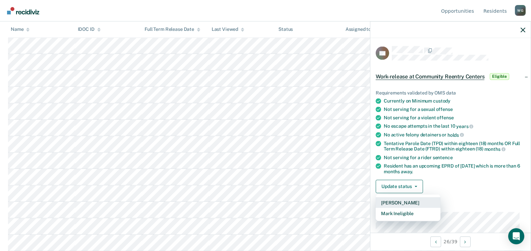
click at [404, 203] on button "[PERSON_NAME]" at bounding box center [408, 202] width 65 height 11
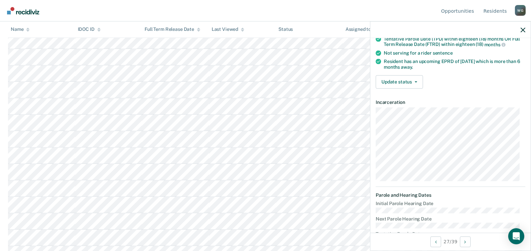
scroll to position [134, 0]
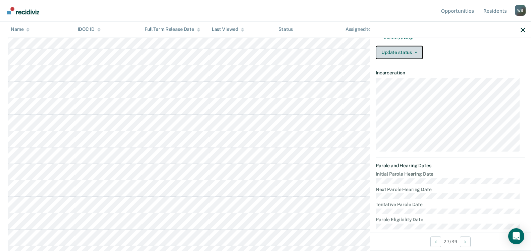
click at [417, 52] on icon "button" at bounding box center [416, 52] width 3 height 1
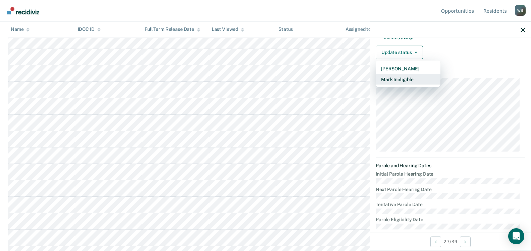
click at [401, 79] on button "Mark Ineligible" at bounding box center [408, 79] width 65 height 11
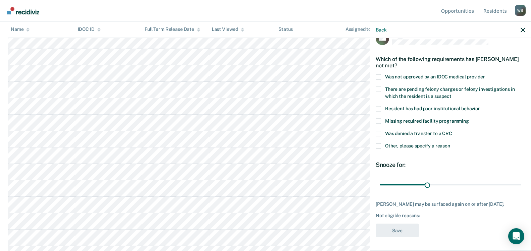
scroll to position [14, 0]
click at [378, 133] on span at bounding box center [378, 134] width 5 height 5
click at [452, 132] on input "Was denied a transfer to a CRC" at bounding box center [452, 132] width 0 height 0
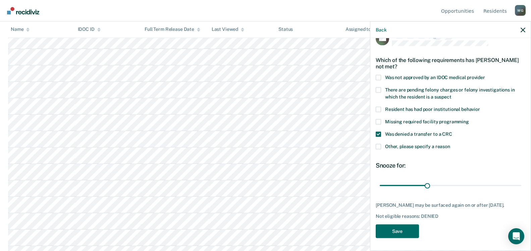
click at [379, 146] on span at bounding box center [378, 146] width 5 height 5
click at [450, 144] on input "Other, please specify a reason" at bounding box center [450, 144] width 0 height 0
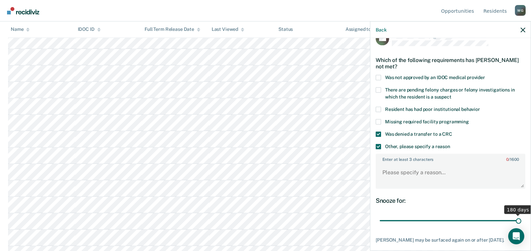
drag, startPoint x: 426, startPoint y: 221, endPoint x: 562, endPoint y: 225, distance: 135.6
type input "180"
click at [521, 225] on input "range" at bounding box center [451, 221] width 142 height 12
click at [387, 169] on textarea "Enter at least 3 characters 0 / 1600" at bounding box center [451, 175] width 148 height 25
paste textarea "Incarceration less that one year"
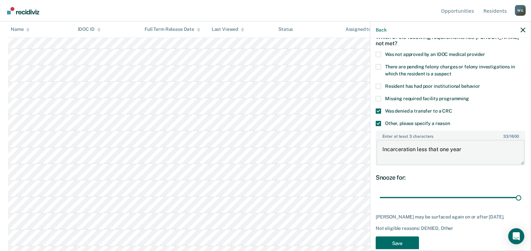
scroll to position [50, 0]
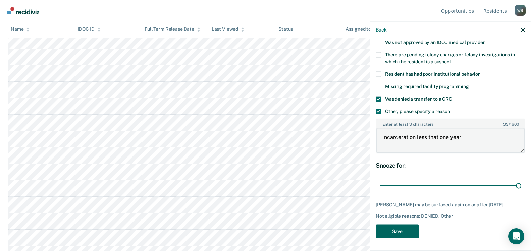
type textarea "Incarceration less that one year"
click at [393, 232] on button "Save" at bounding box center [397, 231] width 43 height 14
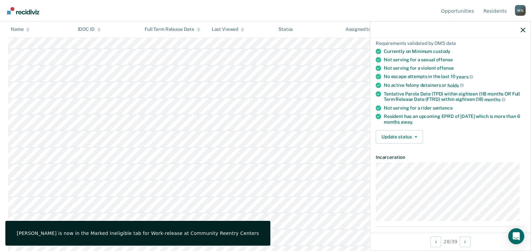
scroll to position [40, 0]
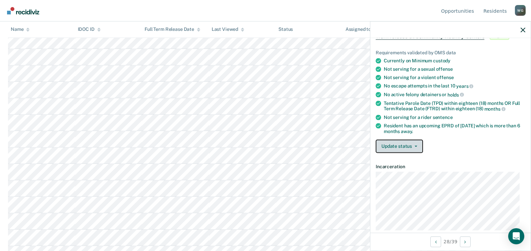
click at [416, 146] on icon "button" at bounding box center [416, 146] width 3 height 1
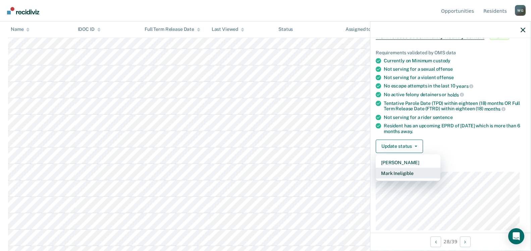
click at [399, 172] on button "Mark Ineligible" at bounding box center [408, 173] width 65 height 11
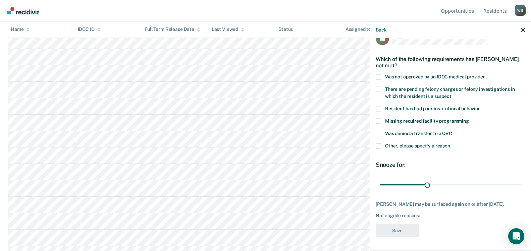
scroll to position [20, 0]
click at [380, 131] on span at bounding box center [378, 133] width 5 height 5
click at [452, 131] on input "Was denied a transfer to a CRC" at bounding box center [452, 131] width 0 height 0
drag, startPoint x: 380, startPoint y: 141, endPoint x: 385, endPoint y: 144, distance: 6.0
click at [380, 143] on span at bounding box center [378, 145] width 5 height 5
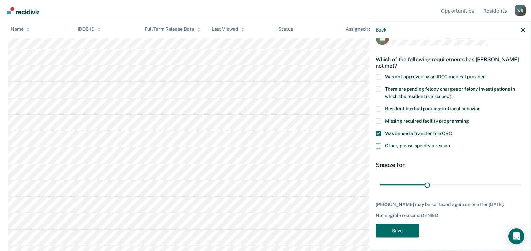
click at [450, 143] on input "Other, please specify a reason" at bounding box center [450, 143] width 0 height 0
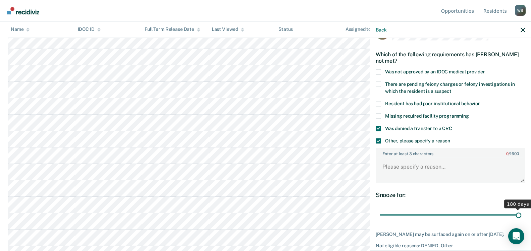
drag, startPoint x: 424, startPoint y: 215, endPoint x: 518, endPoint y: 204, distance: 94.3
type input "180"
click at [521, 221] on input "range" at bounding box center [451, 215] width 142 height 12
click at [384, 159] on textarea "Enter at least 3 characters 0 / 1600" at bounding box center [451, 170] width 148 height 25
paste textarea "Incarceration less that one year"
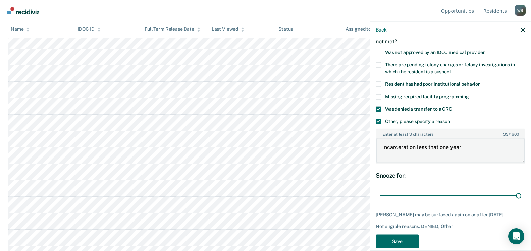
scroll to position [50, 0]
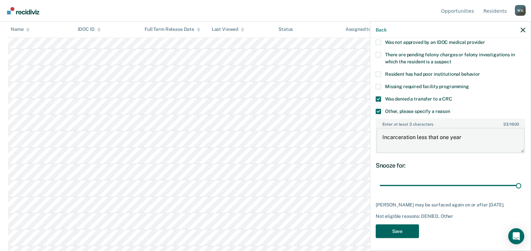
type textarea "Incarceration less that one year"
click at [398, 229] on button "Save" at bounding box center [397, 231] width 43 height 14
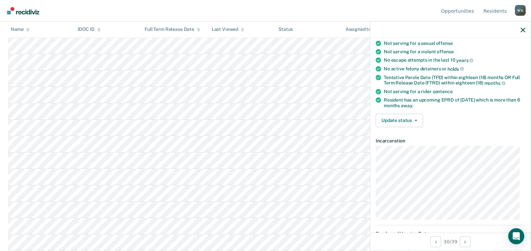
scroll to position [67, 0]
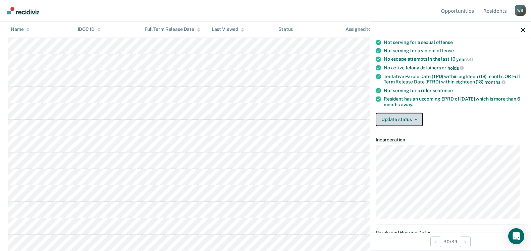
click at [416, 119] on icon "button" at bounding box center [416, 119] width 3 height 1
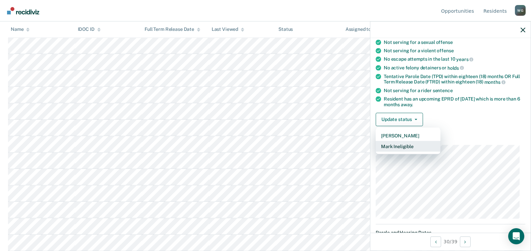
click at [401, 144] on button "Mark Ineligible" at bounding box center [408, 146] width 65 height 11
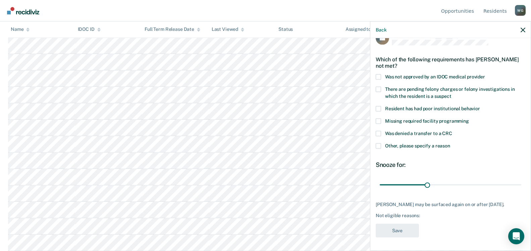
click at [378, 131] on span at bounding box center [378, 133] width 5 height 5
click at [452, 131] on input "Was denied a transfer to a CRC" at bounding box center [452, 131] width 0 height 0
click at [379, 143] on span at bounding box center [378, 145] width 5 height 5
click at [450, 143] on input "Other, please specify a reason" at bounding box center [450, 143] width 0 height 0
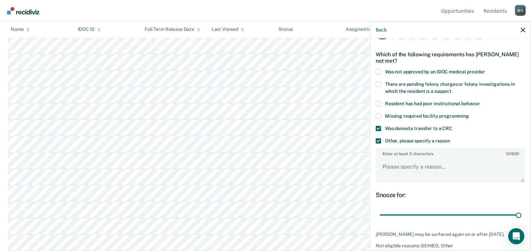
drag, startPoint x: 426, startPoint y: 214, endPoint x: 518, endPoint y: 212, distance: 91.6
type input "180"
click at [518, 213] on input "range" at bounding box center [451, 215] width 142 height 12
click at [389, 166] on textarea "Enter at least 3 characters 0 / 1600" at bounding box center [451, 170] width 148 height 25
paste textarea "Incarceration less that one year"
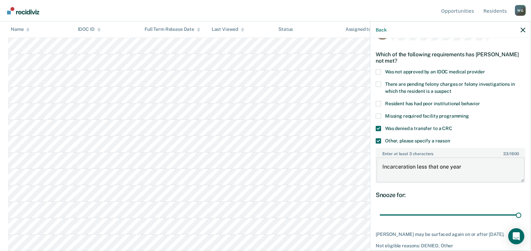
scroll to position [50, 0]
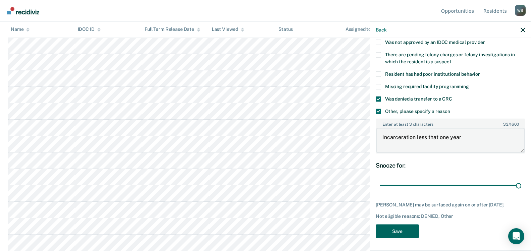
type textarea "Incarceration less that one year"
click at [394, 233] on button "Save" at bounding box center [397, 231] width 43 height 14
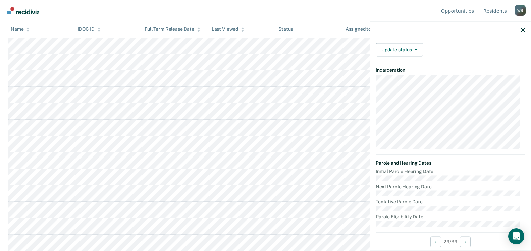
scroll to position [107, 0]
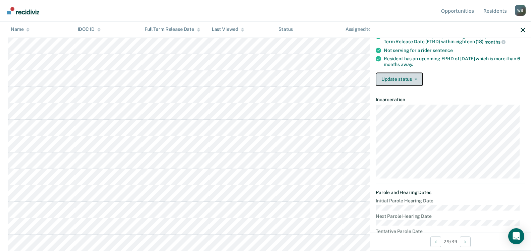
click at [416, 75] on button "Update status" at bounding box center [399, 78] width 47 height 13
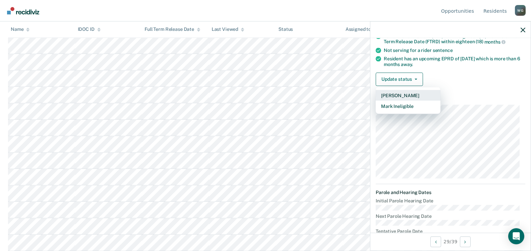
click at [398, 94] on button "[PERSON_NAME]" at bounding box center [408, 95] width 65 height 11
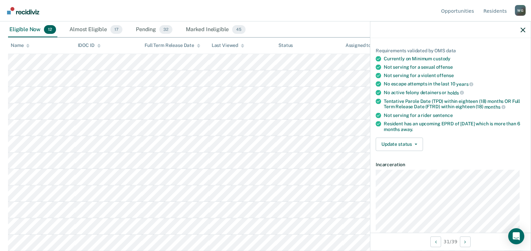
scroll to position [0, 0]
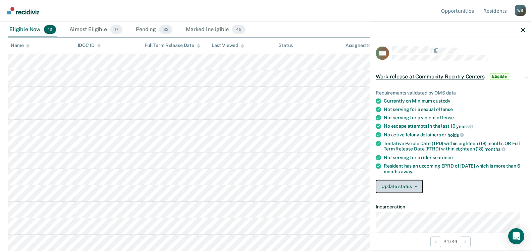
click at [417, 185] on button "Update status" at bounding box center [399, 186] width 47 height 13
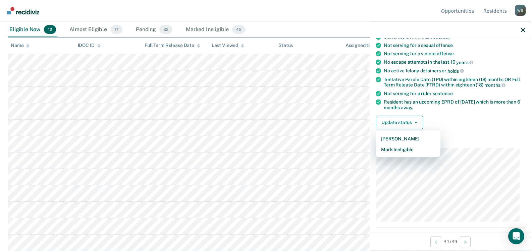
scroll to position [67, 0]
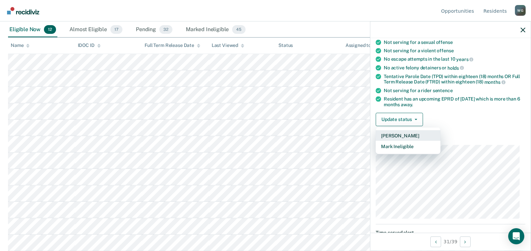
click at [399, 137] on button "[PERSON_NAME]" at bounding box center [408, 135] width 65 height 11
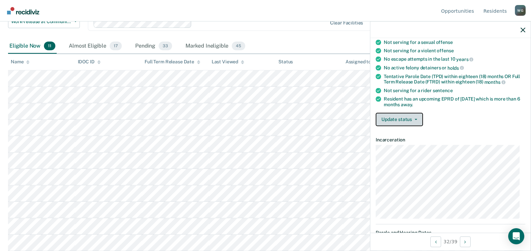
click at [416, 119] on icon "button" at bounding box center [416, 119] width 3 height 1
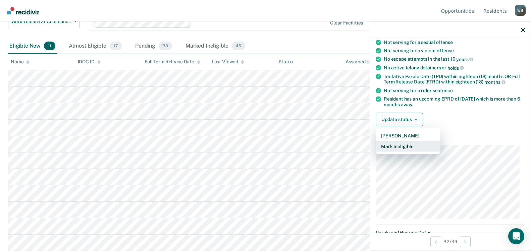
click at [402, 145] on button "Mark Ineligible" at bounding box center [408, 146] width 65 height 11
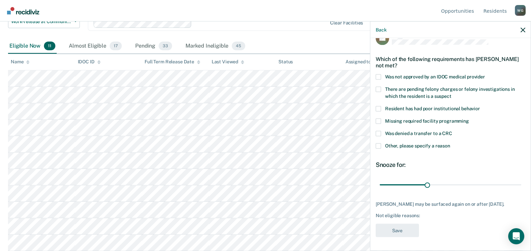
scroll to position [20, 0]
click at [378, 131] on span at bounding box center [378, 133] width 5 height 5
click at [452, 131] on input "Was denied a transfer to a CRC" at bounding box center [452, 131] width 0 height 0
click at [378, 137] on div "Was denied a transfer to a CRC" at bounding box center [451, 137] width 150 height 12
click at [378, 143] on span at bounding box center [378, 145] width 5 height 5
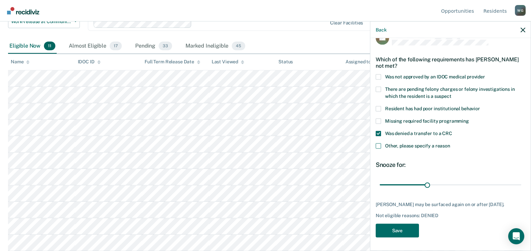
click at [450, 143] on input "Other, please specify a reason" at bounding box center [450, 143] width 0 height 0
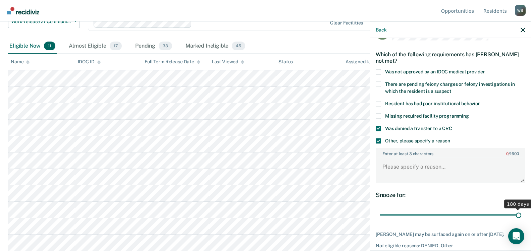
drag, startPoint x: 426, startPoint y: 216, endPoint x: 535, endPoint y: 215, distance: 109.4
type input "180"
click at [521, 215] on input "range" at bounding box center [451, 215] width 142 height 12
click at [388, 165] on textarea "Enter at least 3 characters 0 / 1600" at bounding box center [451, 170] width 148 height 25
drag, startPoint x: 388, startPoint y: 165, endPoint x: 423, endPoint y: 194, distance: 45.5
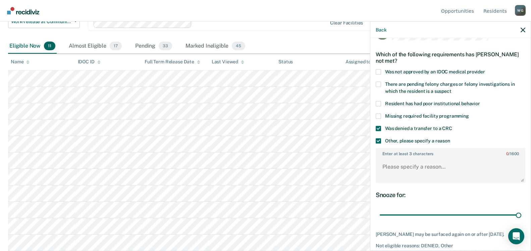
click at [423, 194] on div "Snooze for:" at bounding box center [451, 194] width 150 height 7
click at [393, 167] on textarea "Enter at least 3 characters 0 / 1600" at bounding box center [451, 170] width 148 height 25
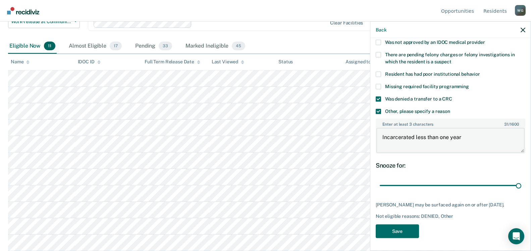
click at [367, 133] on body "Looks like you’re using Internet Explorer 11. For faster loading and a better e…" at bounding box center [265, 56] width 531 height 251
type textarea "Incarcerated less than one year"
click at [390, 232] on button "Save" at bounding box center [397, 231] width 43 height 14
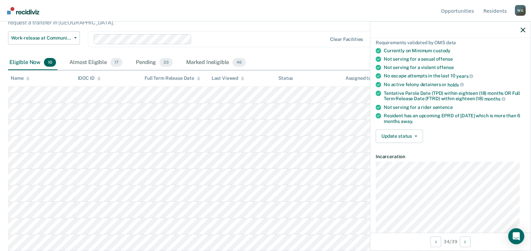
scroll to position [47, 0]
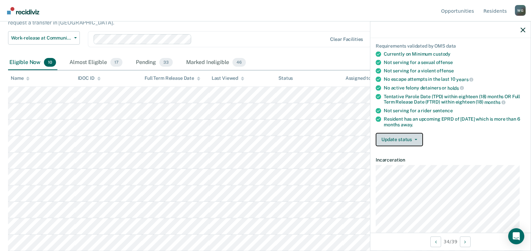
click at [414, 140] on button "Update status" at bounding box center [399, 139] width 47 height 13
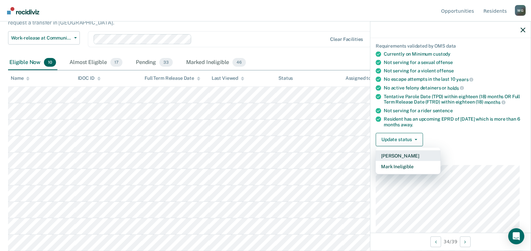
click at [397, 155] on button "[PERSON_NAME]" at bounding box center [408, 155] width 65 height 11
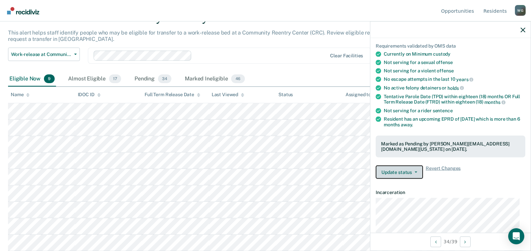
scroll to position [42, 0]
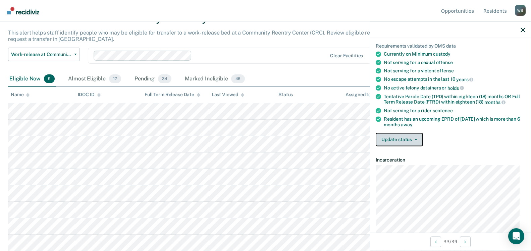
click at [416, 139] on icon "button" at bounding box center [416, 139] width 3 height 1
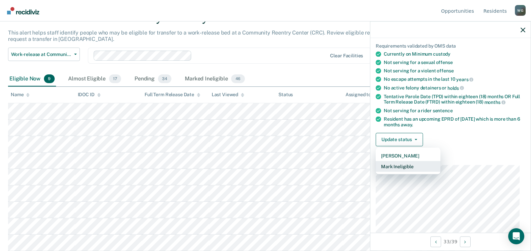
click at [403, 167] on button "Mark Ineligible" at bounding box center [408, 166] width 65 height 11
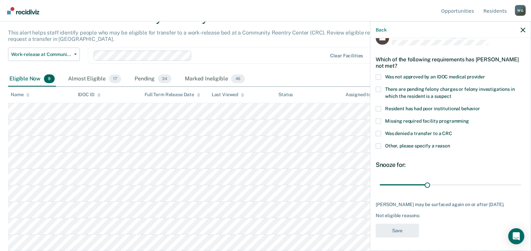
click at [377, 74] on span at bounding box center [378, 76] width 5 height 5
click at [485, 74] on input "Was not approved by an IDOC medical provider" at bounding box center [485, 74] width 0 height 0
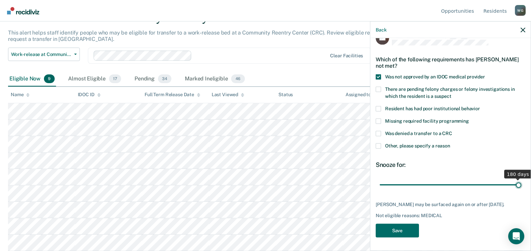
drag, startPoint x: 426, startPoint y: 180, endPoint x: 545, endPoint y: 167, distance: 119.8
type input "180"
click at [521, 179] on input "range" at bounding box center [451, 185] width 142 height 12
click at [407, 232] on button "Save" at bounding box center [397, 231] width 43 height 14
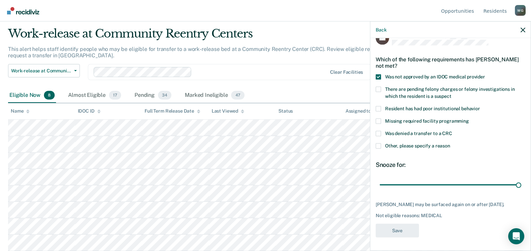
scroll to position [25, 0]
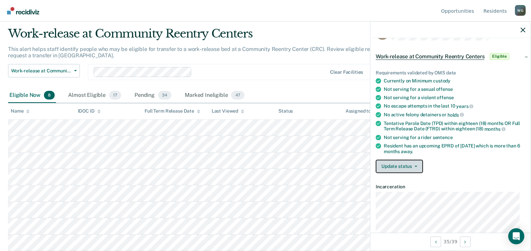
click at [419, 165] on button "Update status" at bounding box center [399, 166] width 47 height 13
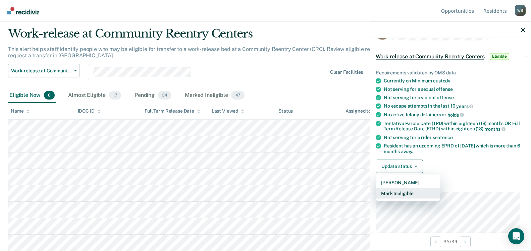
click at [403, 194] on button "Mark Ineligible" at bounding box center [408, 193] width 65 height 11
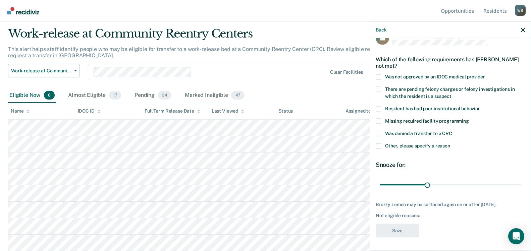
click at [378, 74] on span at bounding box center [378, 76] width 5 height 5
click at [485, 74] on input "Was not approved by an IDOC medical provider" at bounding box center [485, 74] width 0 height 0
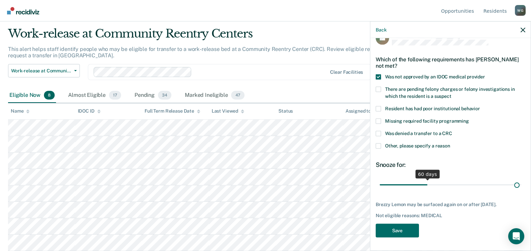
scroll to position [14, 0]
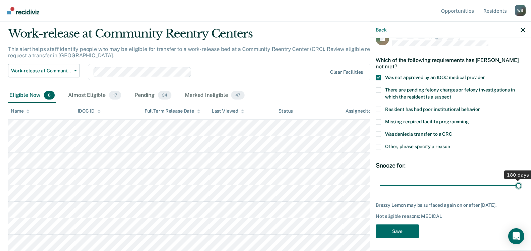
drag, startPoint x: 424, startPoint y: 181, endPoint x: 533, endPoint y: 173, distance: 108.7
type input "180"
click at [521, 180] on input "range" at bounding box center [451, 186] width 142 height 12
click at [397, 230] on button "Save" at bounding box center [397, 231] width 43 height 14
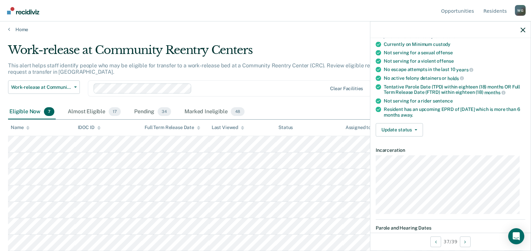
scroll to position [32, 0]
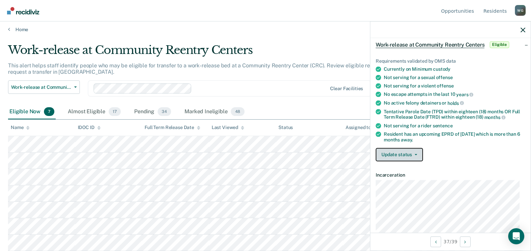
click at [415, 153] on button "Update status" at bounding box center [399, 154] width 47 height 13
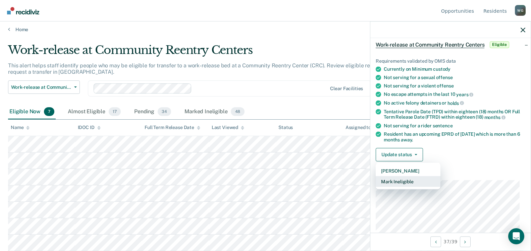
click at [394, 184] on button "Mark Ineligible" at bounding box center [408, 181] width 65 height 11
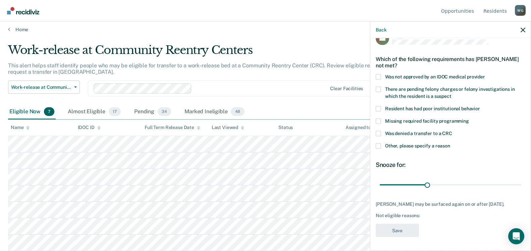
scroll to position [14, 0]
click at [378, 133] on span at bounding box center [378, 134] width 5 height 5
click at [452, 132] on input "Was denied a transfer to a CRC" at bounding box center [452, 132] width 0 height 0
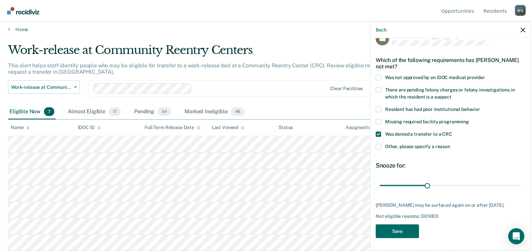
click at [379, 144] on span at bounding box center [378, 146] width 5 height 5
click at [450, 144] on input "Other, please specify a reason" at bounding box center [450, 144] width 0 height 0
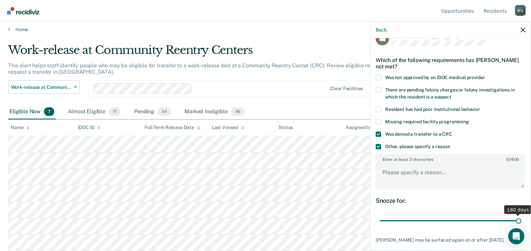
drag, startPoint x: 426, startPoint y: 220, endPoint x: 543, endPoint y: 213, distance: 117.7
type input "180"
click at [521, 215] on input "range" at bounding box center [451, 221] width 142 height 12
click at [388, 171] on textarea "Enter at least 3 characters 0 / 1600" at bounding box center [451, 175] width 148 height 25
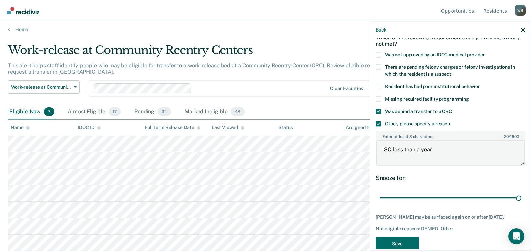
scroll to position [50, 0]
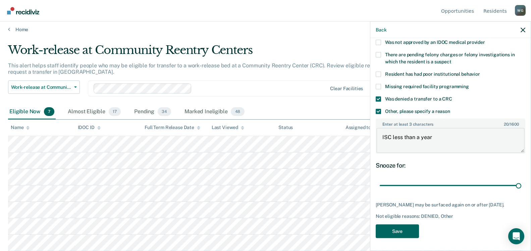
type textarea "ISC less than a year"
click at [388, 228] on button "Save" at bounding box center [397, 231] width 43 height 14
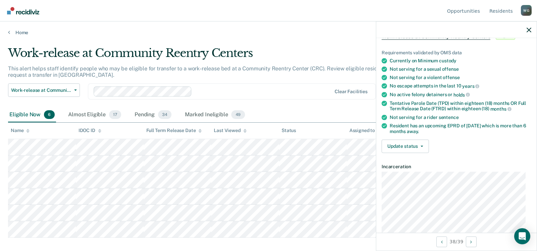
scroll to position [0, 0]
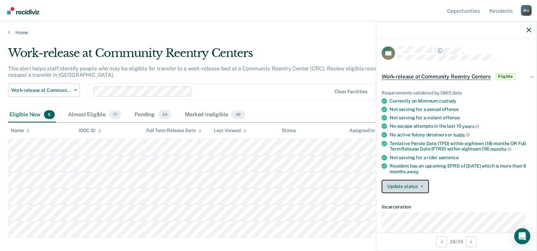
click at [422, 187] on button "Update status" at bounding box center [405, 186] width 47 height 13
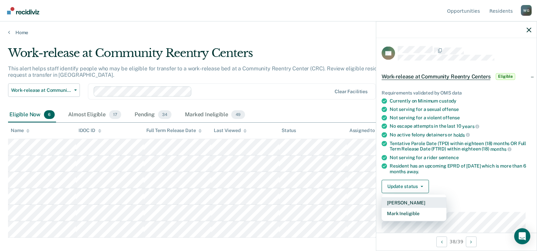
click at [403, 204] on button "[PERSON_NAME]" at bounding box center [414, 202] width 65 height 11
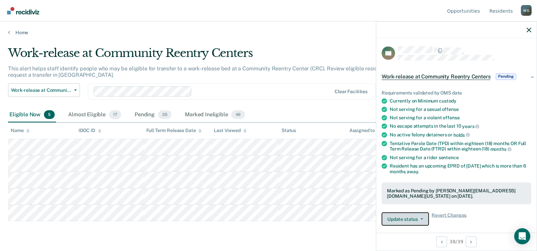
click at [422, 217] on button "Update status" at bounding box center [405, 219] width 47 height 13
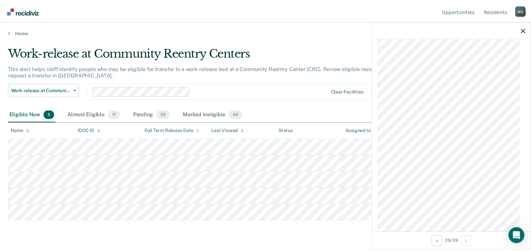
scroll to position [354, 0]
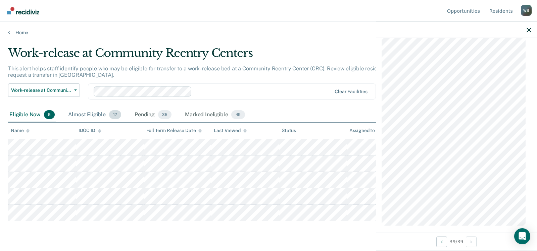
click at [74, 114] on div "Almost Eligible 17" at bounding box center [95, 115] width 56 height 15
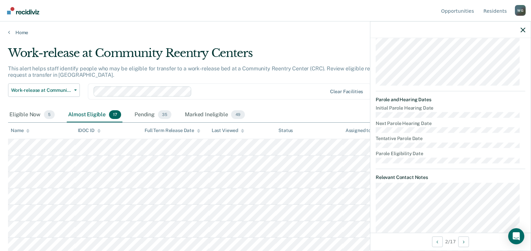
scroll to position [81, 0]
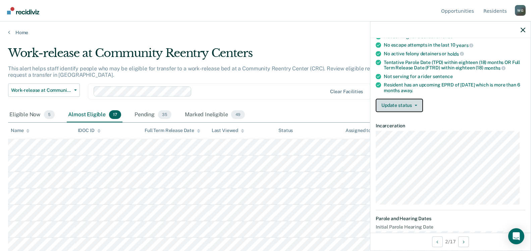
click at [418, 108] on button "Update status" at bounding box center [399, 105] width 47 height 13
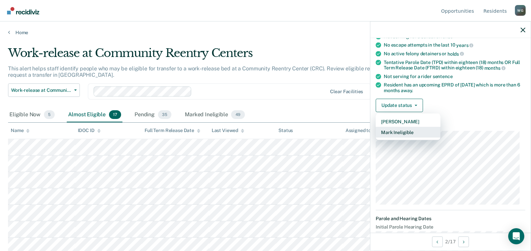
click at [406, 138] on button "Mark Ineligible" at bounding box center [408, 132] width 65 height 11
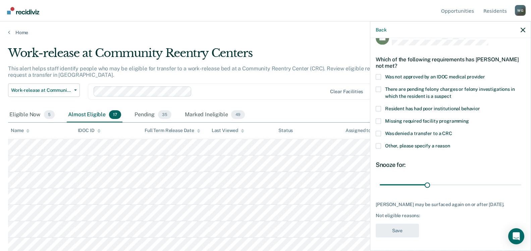
click at [377, 131] on span at bounding box center [378, 133] width 5 height 5
click at [452, 131] on input "Was denied a transfer to a CRC" at bounding box center [452, 131] width 0 height 0
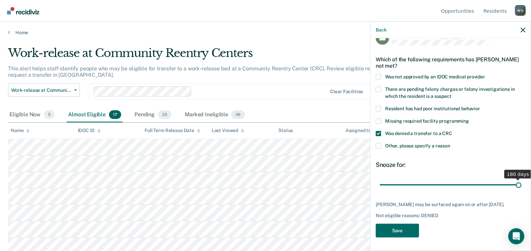
scroll to position [14, 0]
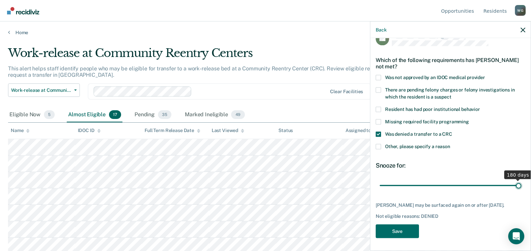
drag, startPoint x: 425, startPoint y: 179, endPoint x: 556, endPoint y: 166, distance: 131.5
type input "180"
click at [521, 180] on input "range" at bounding box center [451, 186] width 142 height 12
click at [391, 232] on button "Save" at bounding box center [397, 231] width 43 height 14
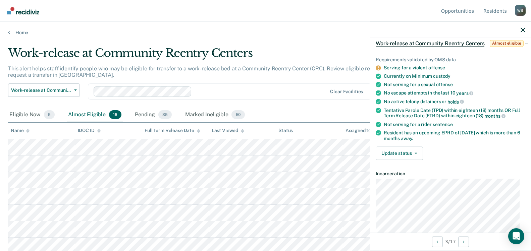
scroll to position [28, 0]
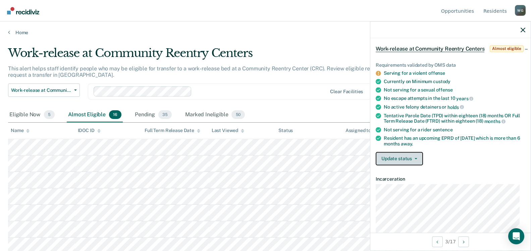
click at [416, 165] on button "Update status" at bounding box center [399, 158] width 47 height 13
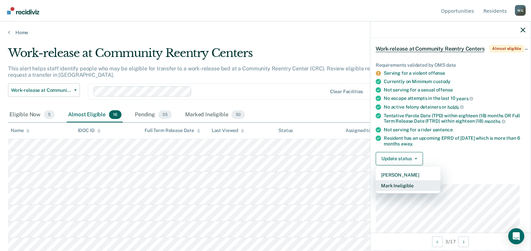
click at [399, 191] on button "Mark Ineligible" at bounding box center [408, 185] width 65 height 11
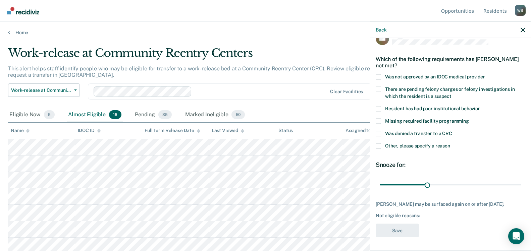
scroll to position [14, 0]
click at [379, 144] on span at bounding box center [378, 146] width 5 height 5
click at [450, 144] on input "Other, please specify a reason" at bounding box center [450, 144] width 0 height 0
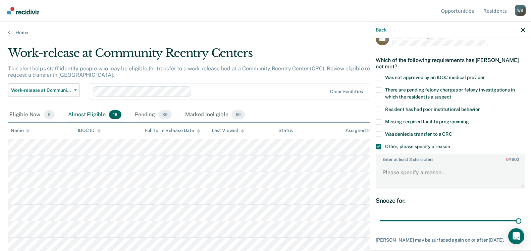
drag, startPoint x: 426, startPoint y: 221, endPoint x: 531, endPoint y: 216, distance: 105.5
type input "180"
click at [521, 219] on input "range" at bounding box center [451, 221] width 142 height 12
click at [376, 133] on span at bounding box center [378, 134] width 5 height 5
click at [452, 132] on input "Was denied a transfer to a CRC" at bounding box center [452, 132] width 0 height 0
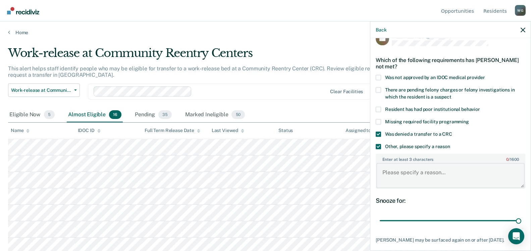
click at [393, 170] on textarea "Enter at least 3 characters 0 / 1600" at bounding box center [451, 175] width 148 height 25
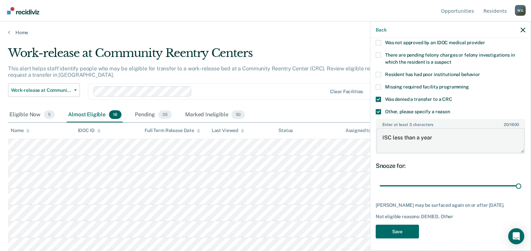
scroll to position [50, 0]
type textarea "ISC less than a year"
click at [400, 228] on button "Save" at bounding box center [397, 231] width 43 height 14
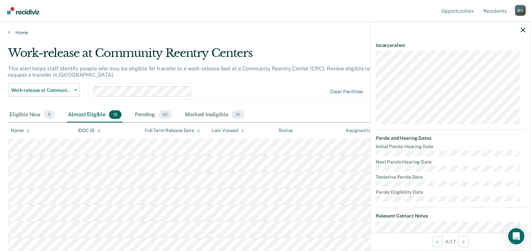
scroll to position [141, 0]
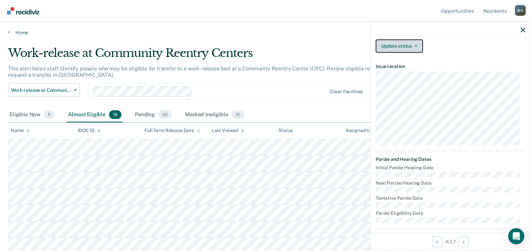
click at [418, 52] on button "Update status" at bounding box center [399, 45] width 47 height 13
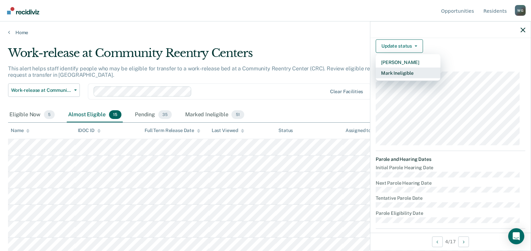
click at [398, 78] on button "Mark Ineligible" at bounding box center [408, 72] width 65 height 11
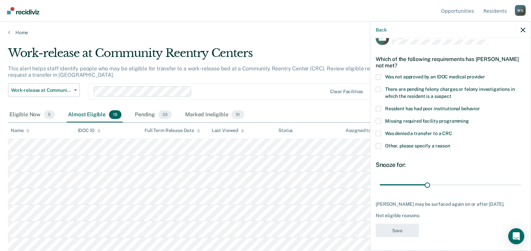
scroll to position [20, 0]
click at [379, 131] on span at bounding box center [378, 133] width 5 height 5
click at [452, 131] on input "Was denied a transfer to a CRC" at bounding box center [452, 131] width 0 height 0
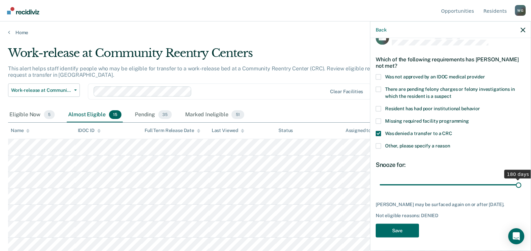
scroll to position [14, 0]
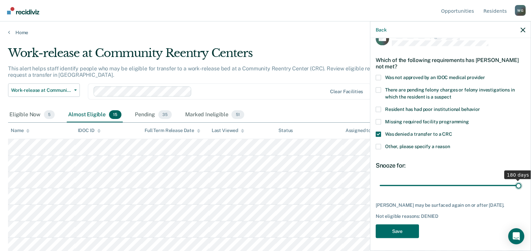
drag, startPoint x: 424, startPoint y: 179, endPoint x: 599, endPoint y: 183, distance: 174.5
type input "180"
click at [521, 183] on input "range" at bounding box center [451, 186] width 142 height 12
click at [405, 229] on button "Save" at bounding box center [397, 231] width 43 height 14
